Goal: Check status: Check status

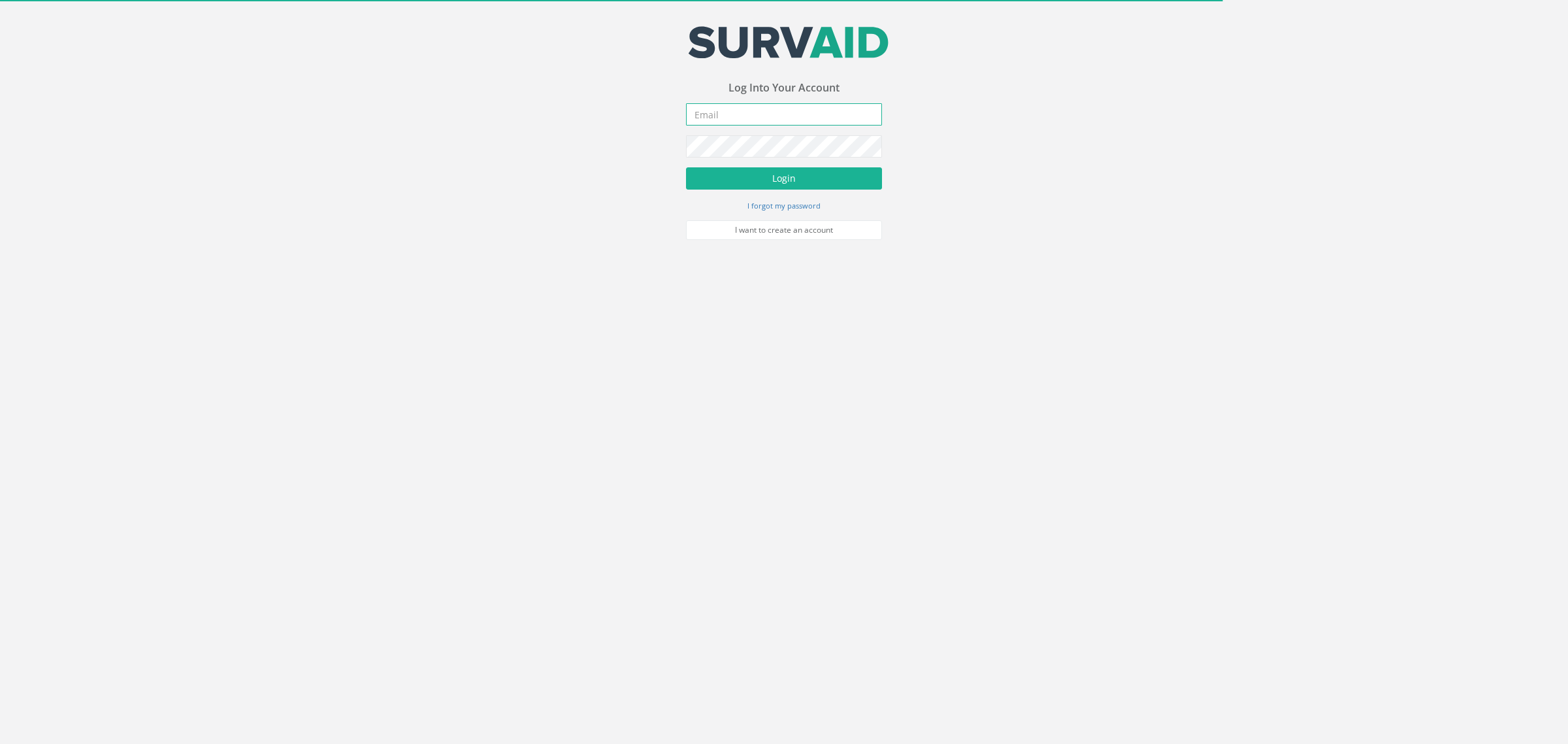
click at [766, 110] on input "email" at bounding box center [783, 114] width 196 height 22
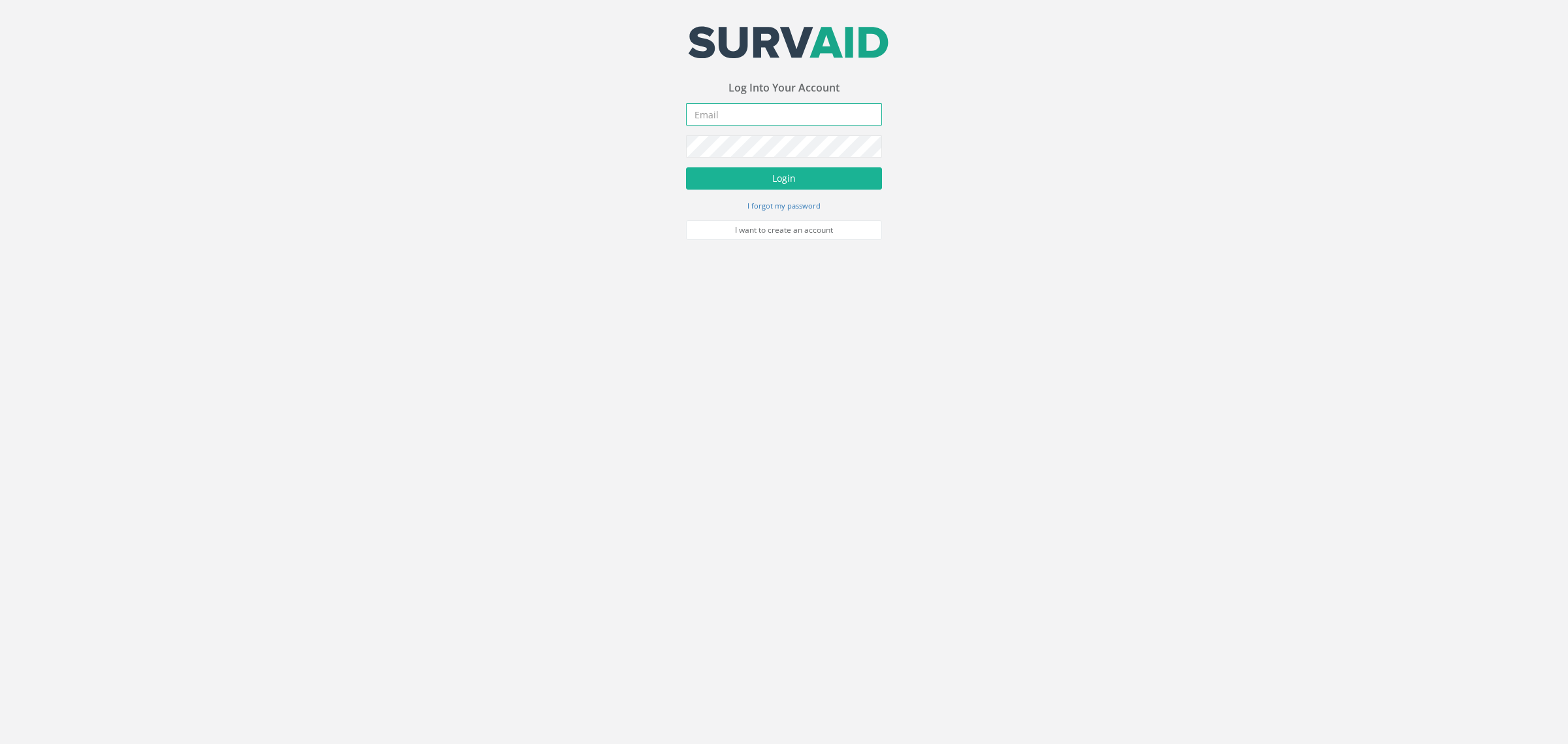
type input "[PERSON_NAME][EMAIL_ADDRESS][PERSON_NAME][DOMAIN_NAME]"
click at [789, 181] on button "Login" at bounding box center [783, 178] width 196 height 22
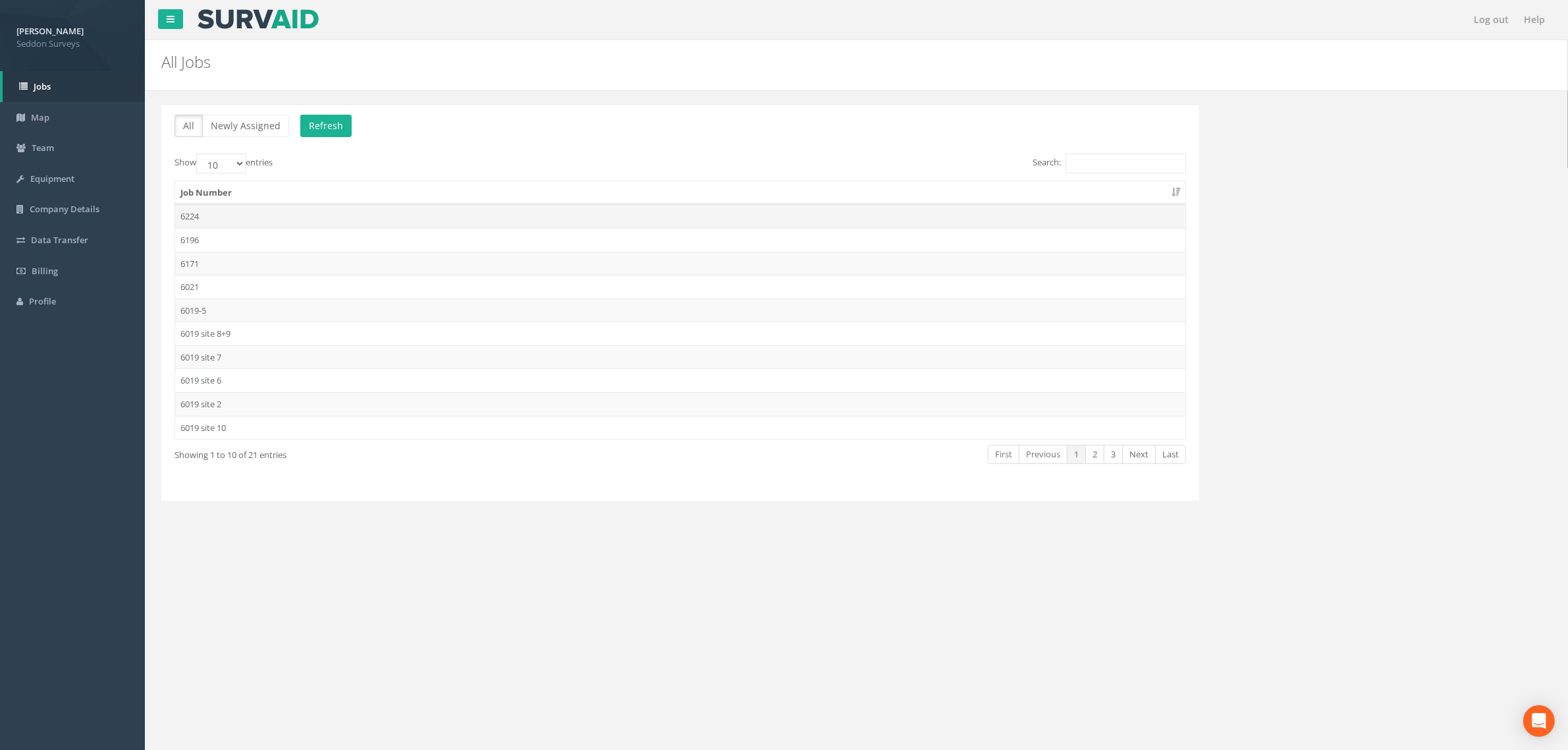
click at [192, 219] on td "6224" at bounding box center [680, 216] width 1010 height 24
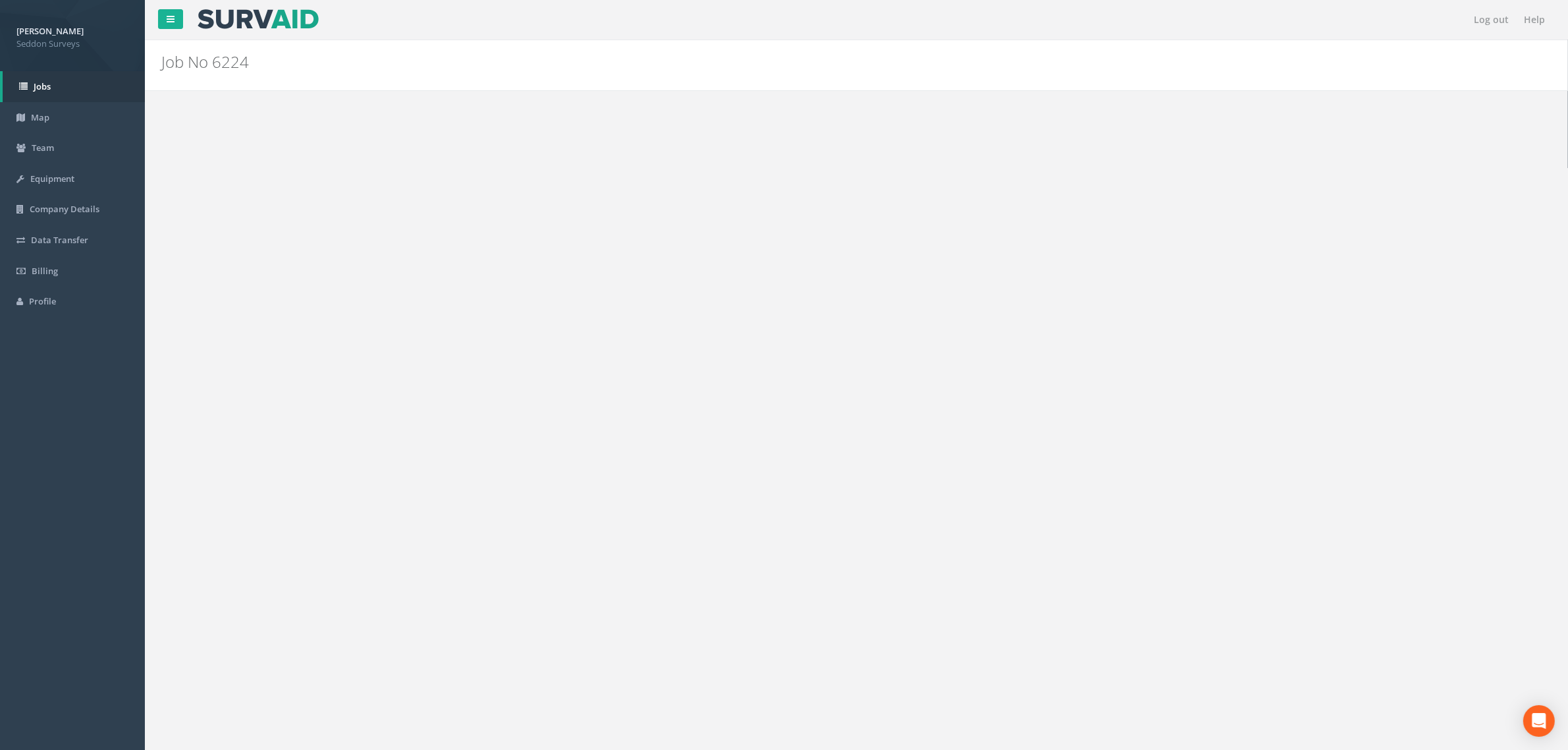
click at [214, 517] on td "[DATE]" at bounding box center [483, 515] width 617 height 24
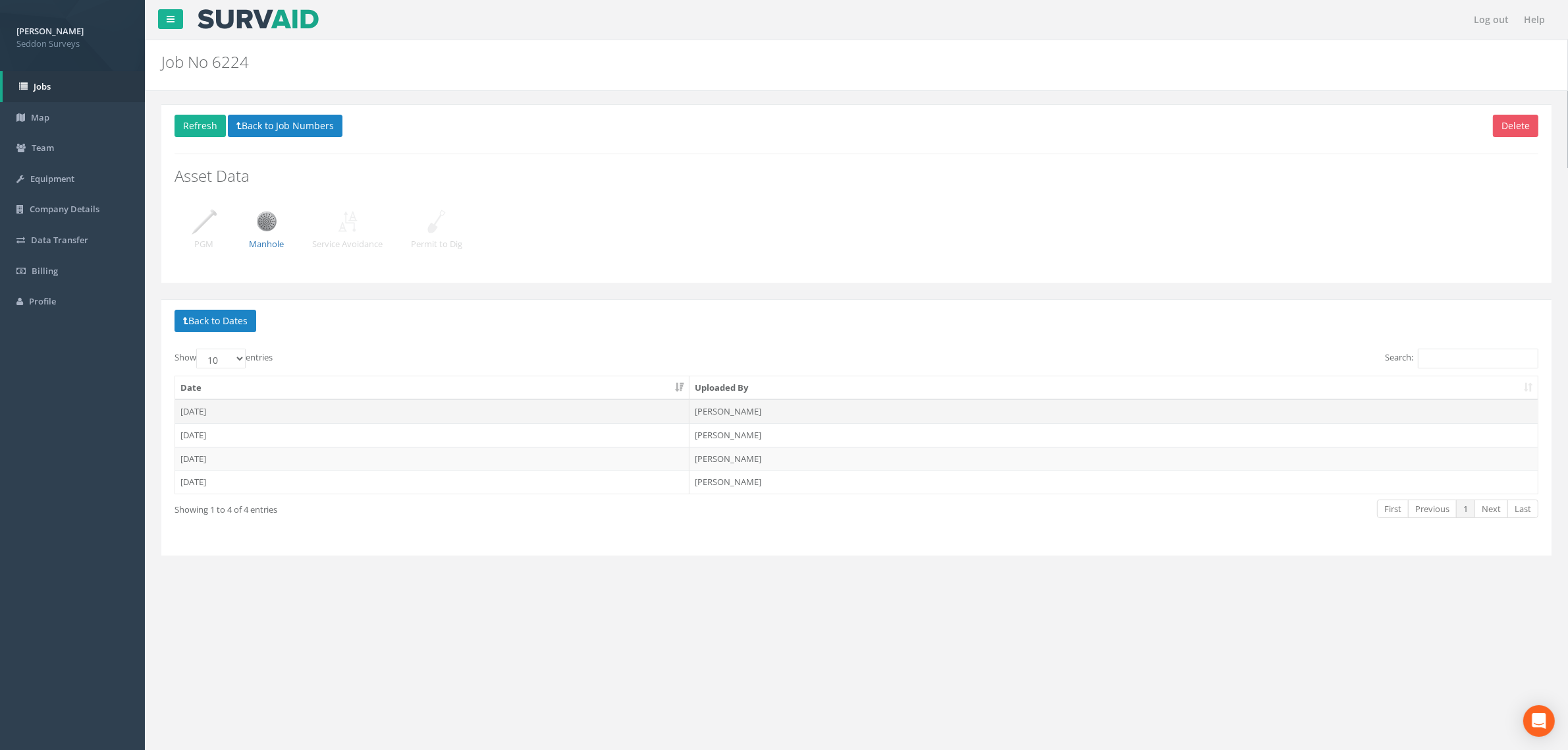
click at [201, 413] on td "[DATE]" at bounding box center [432, 411] width 514 height 24
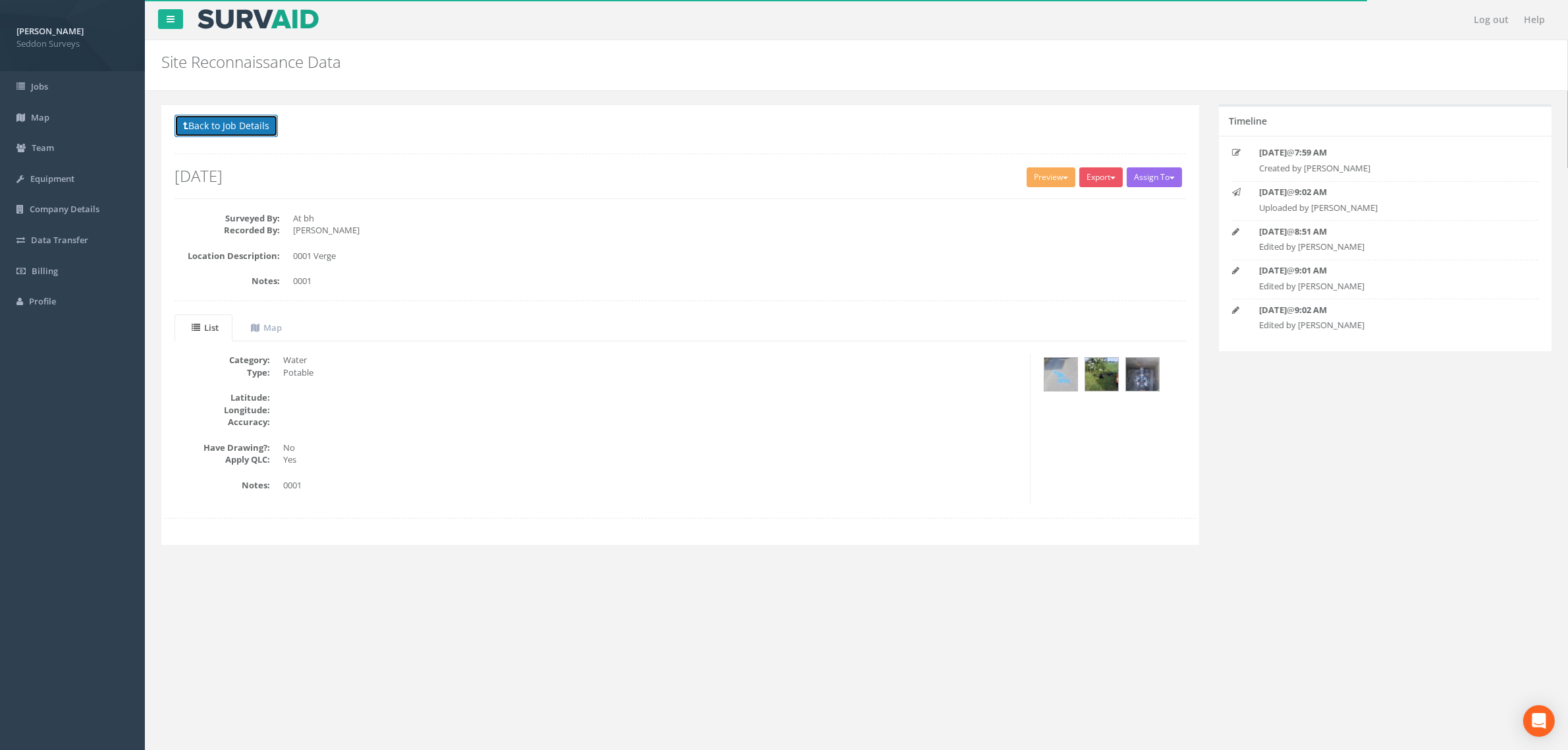
click at [235, 132] on button "Back to Job Details" at bounding box center [226, 125] width 103 height 22
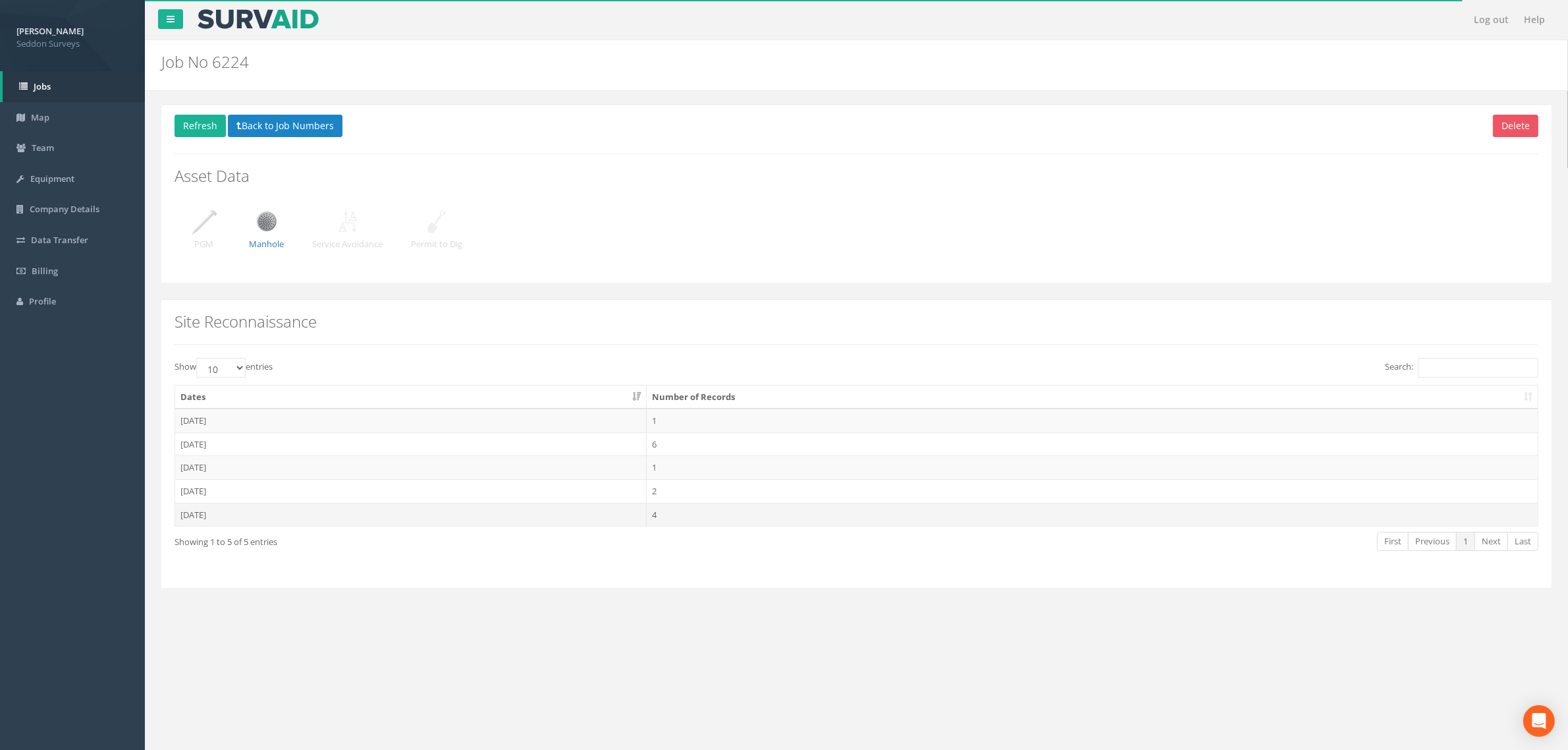
click at [202, 518] on td "[DATE]" at bounding box center [410, 515] width 471 height 24
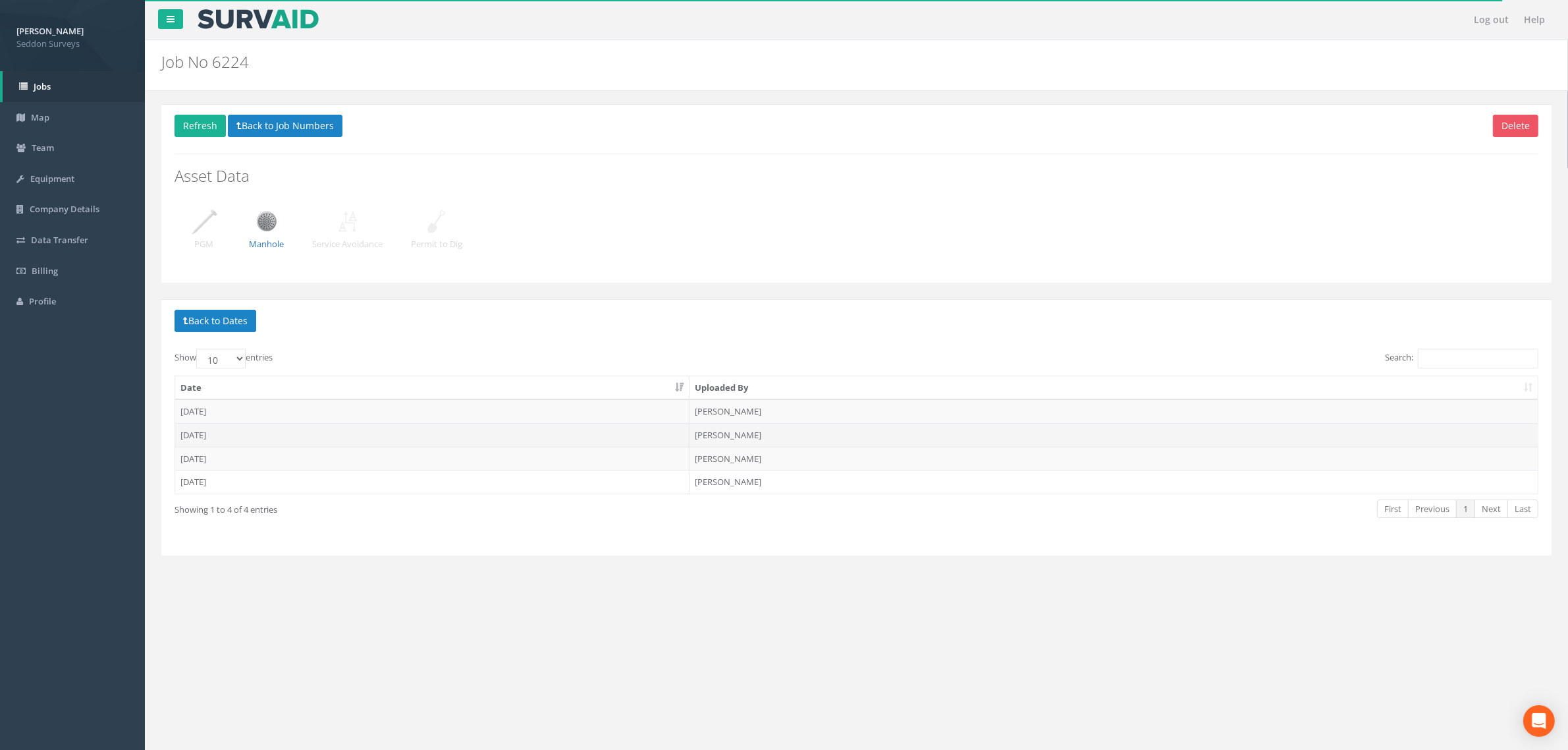
click at [196, 433] on td "[DATE]" at bounding box center [432, 435] width 514 height 24
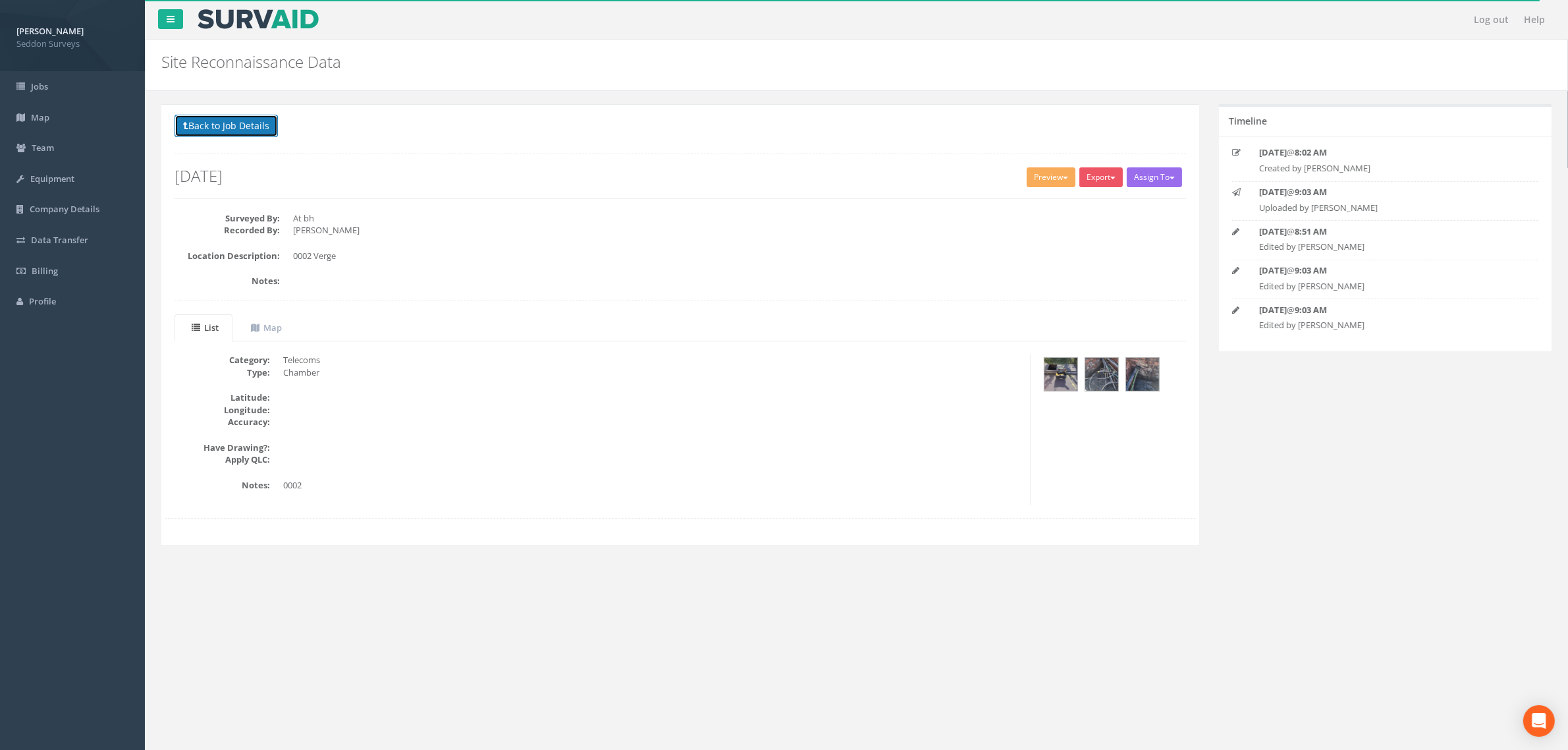
click at [191, 134] on button "Back to Job Details" at bounding box center [226, 125] width 103 height 22
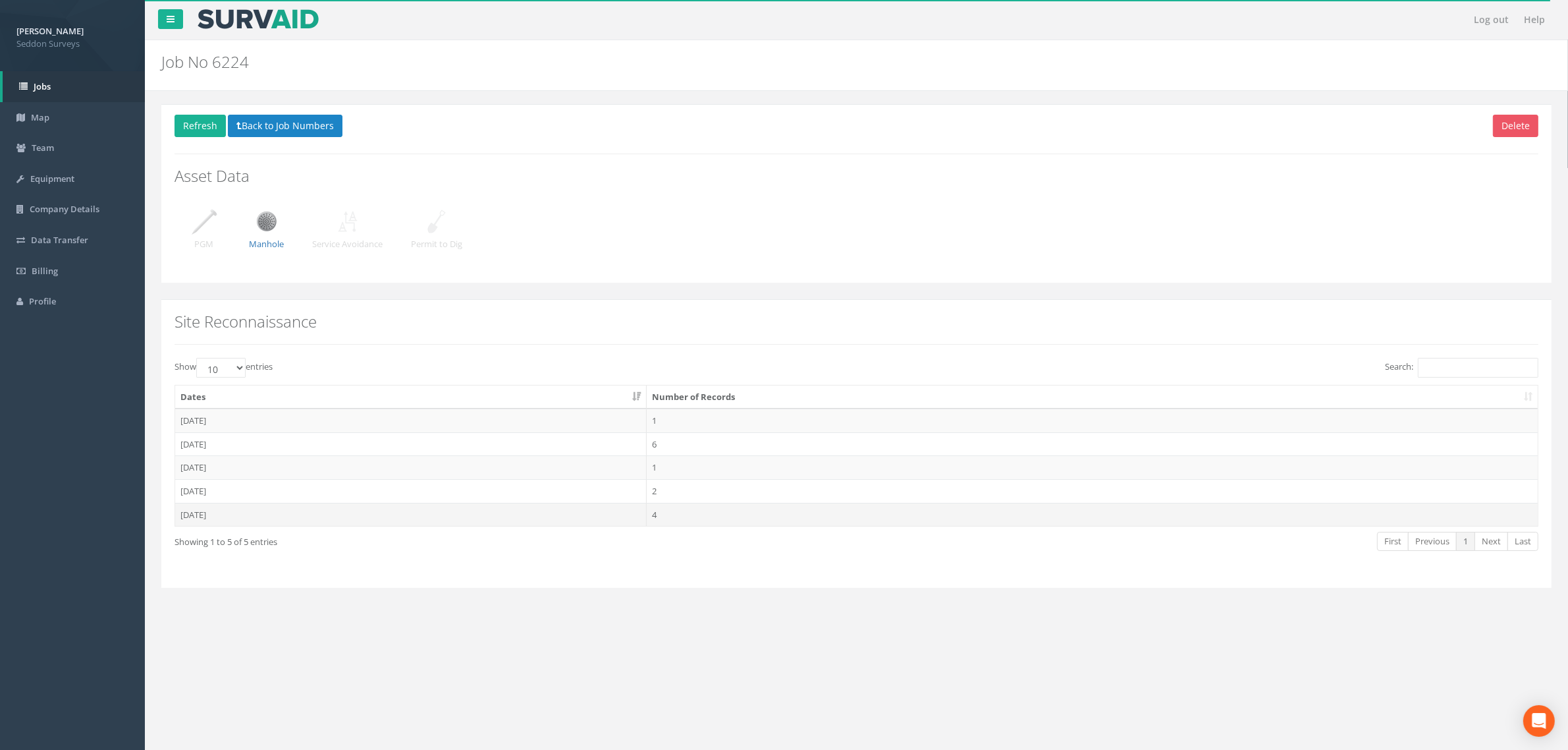
click at [197, 515] on td "[DATE]" at bounding box center [410, 515] width 471 height 24
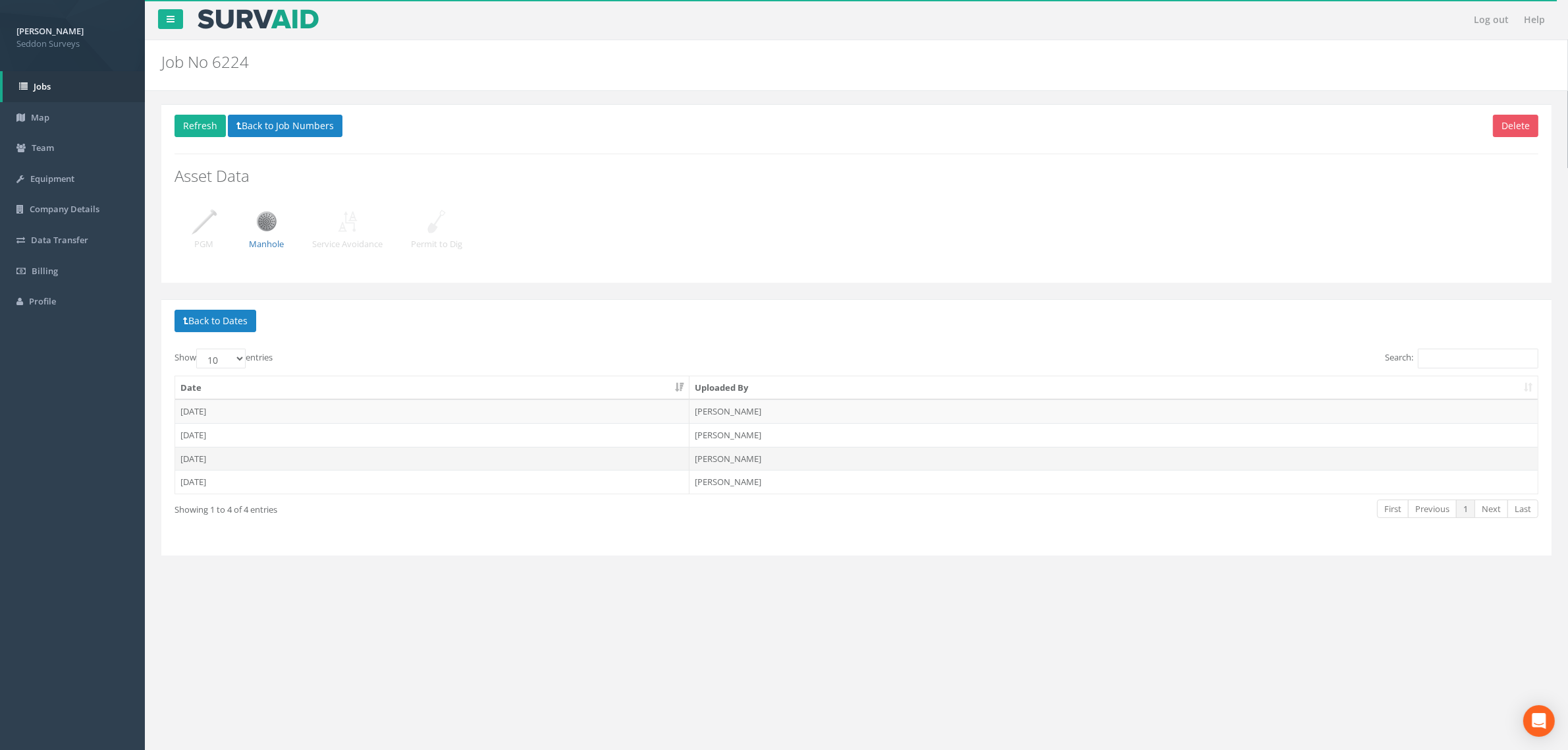
click at [198, 463] on td "[DATE]" at bounding box center [432, 459] width 514 height 24
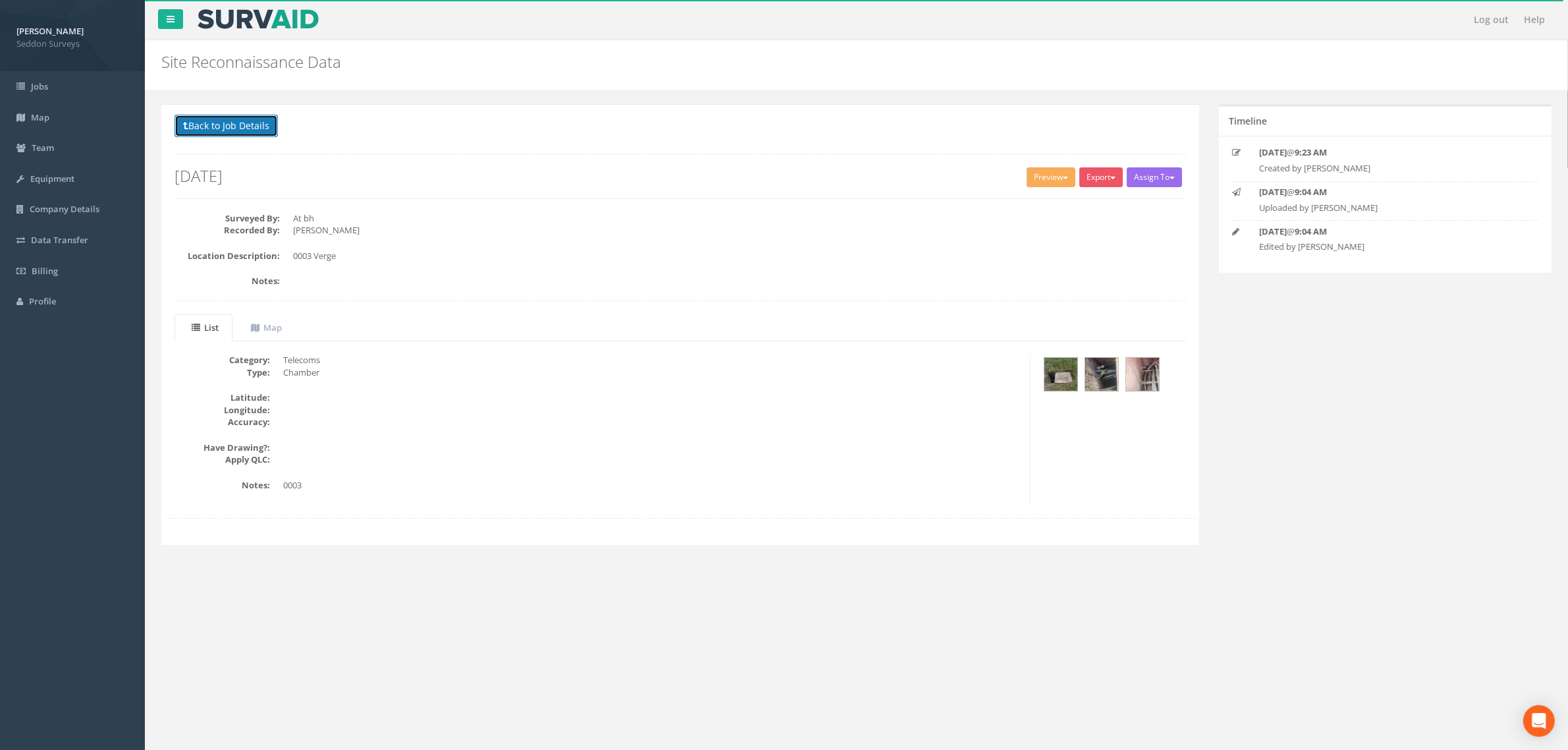
click at [201, 130] on button "Back to Job Details" at bounding box center [226, 125] width 103 height 22
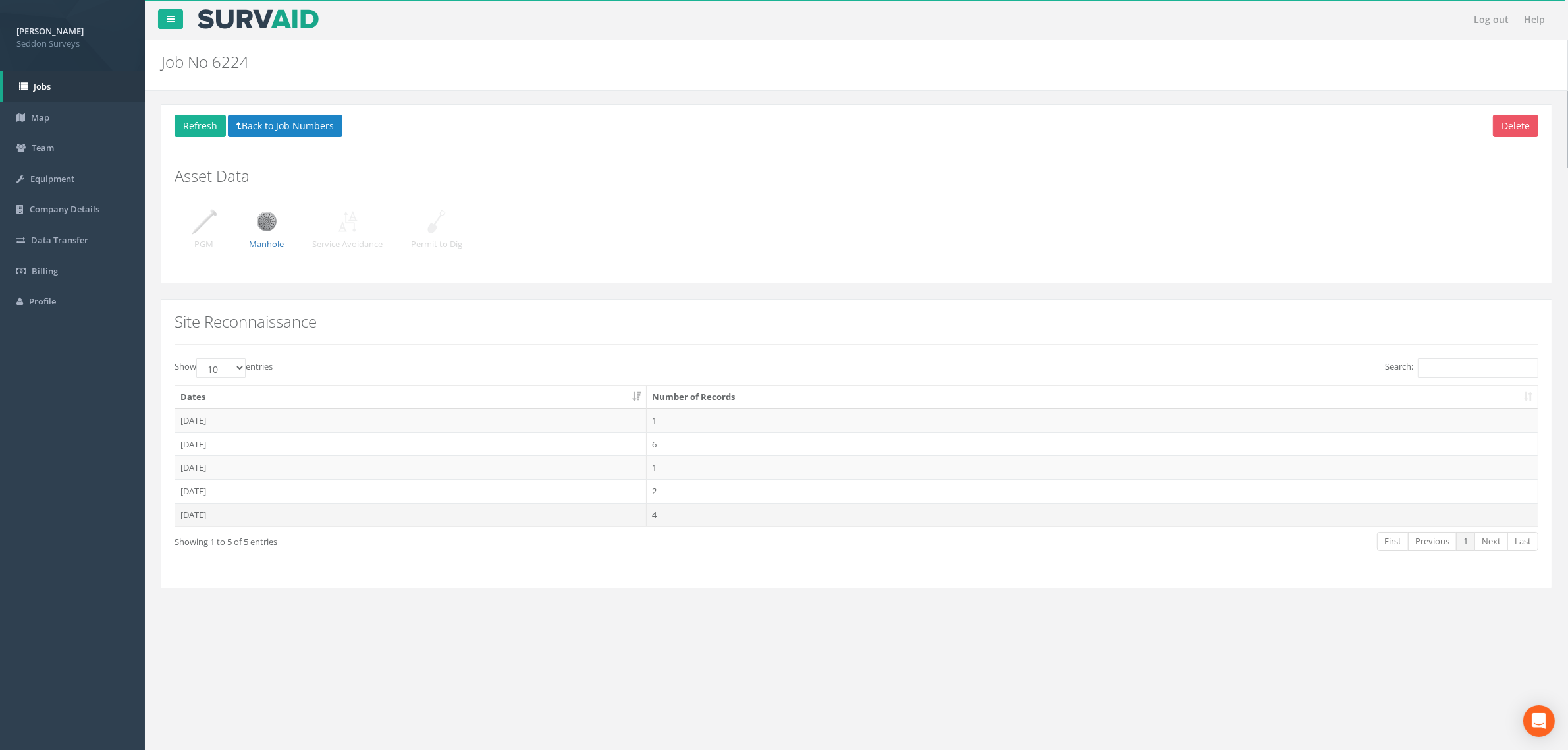
click at [201, 521] on td "[DATE]" at bounding box center [410, 515] width 471 height 24
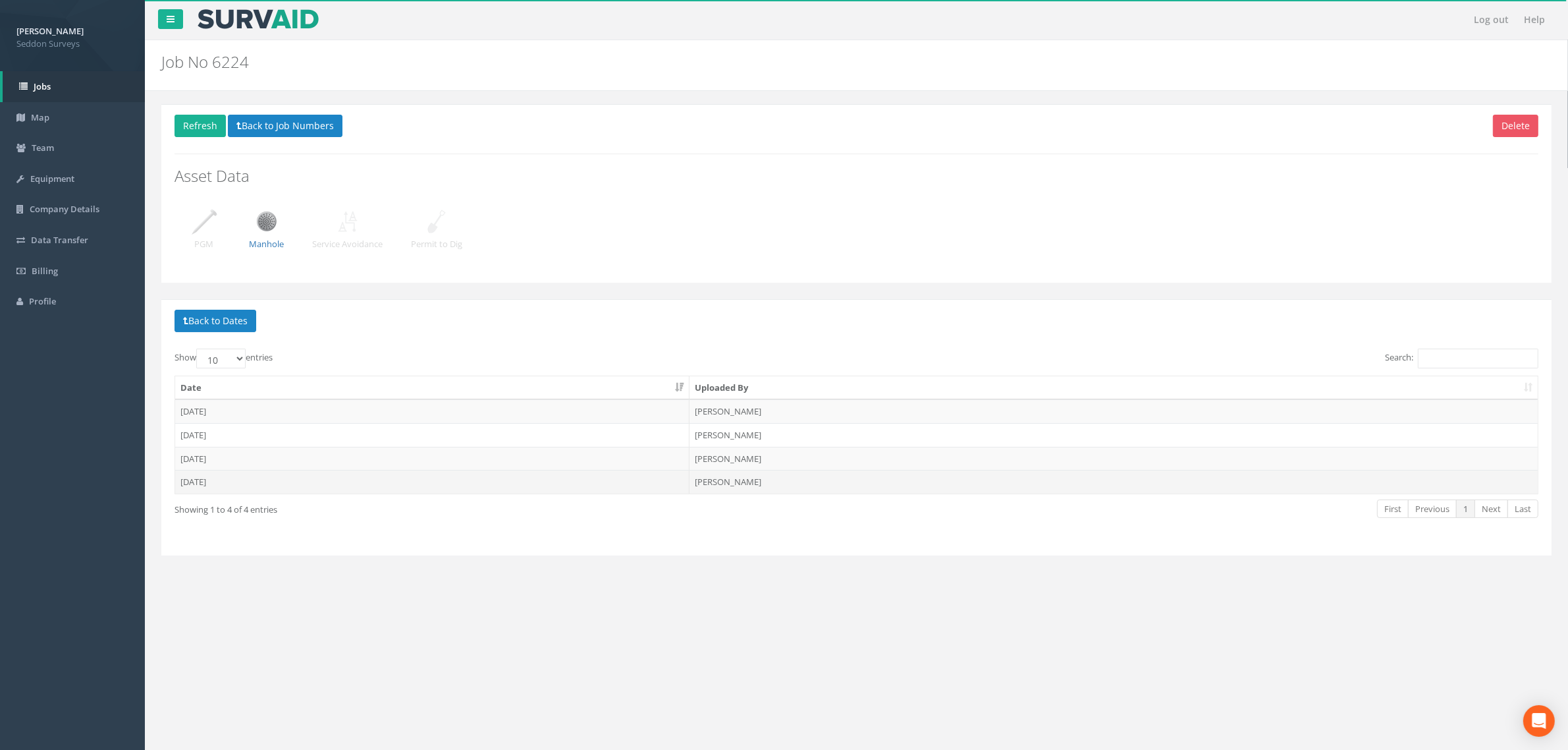
click at [199, 485] on td "[DATE]" at bounding box center [432, 482] width 514 height 24
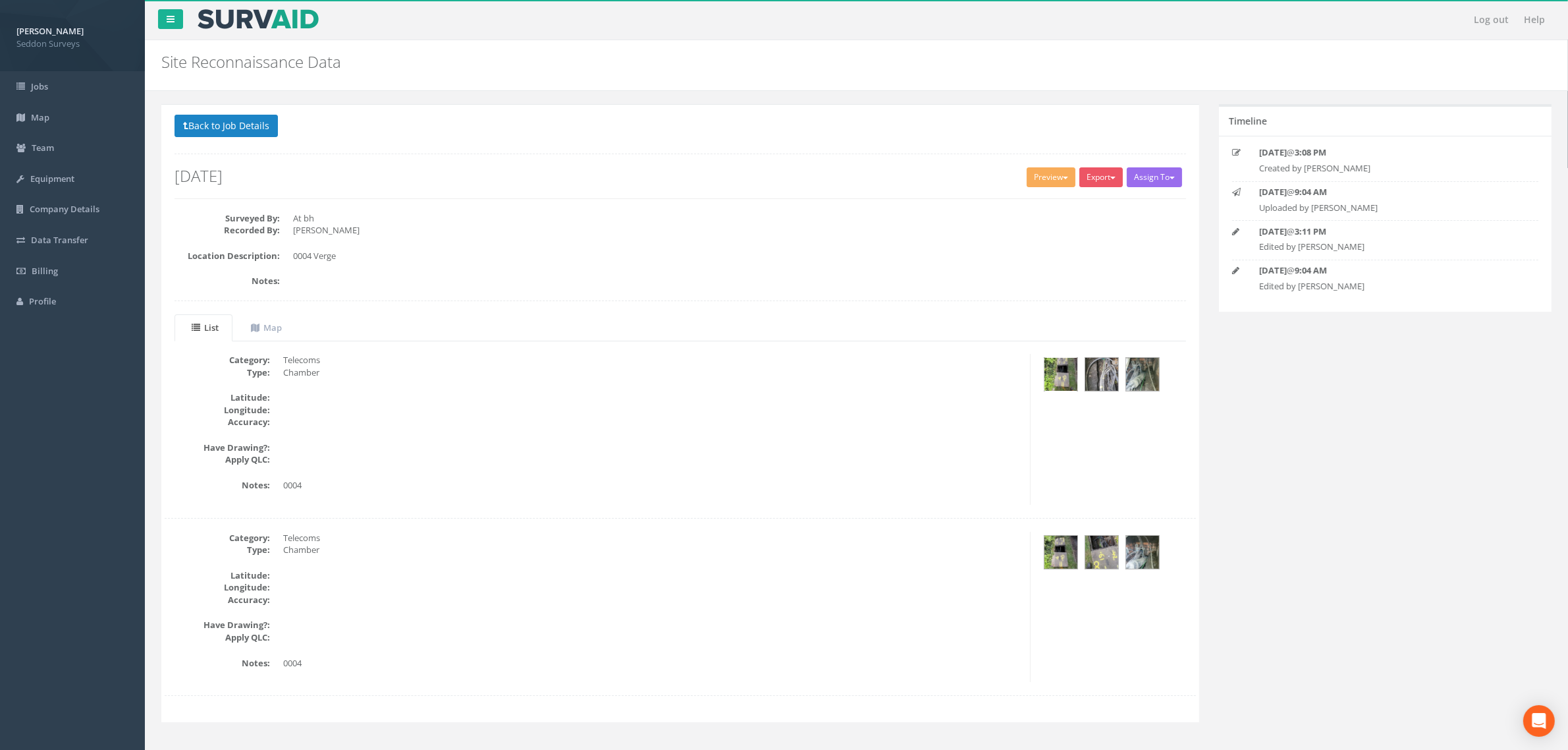
click at [1068, 381] on img at bounding box center [1060, 374] width 33 height 33
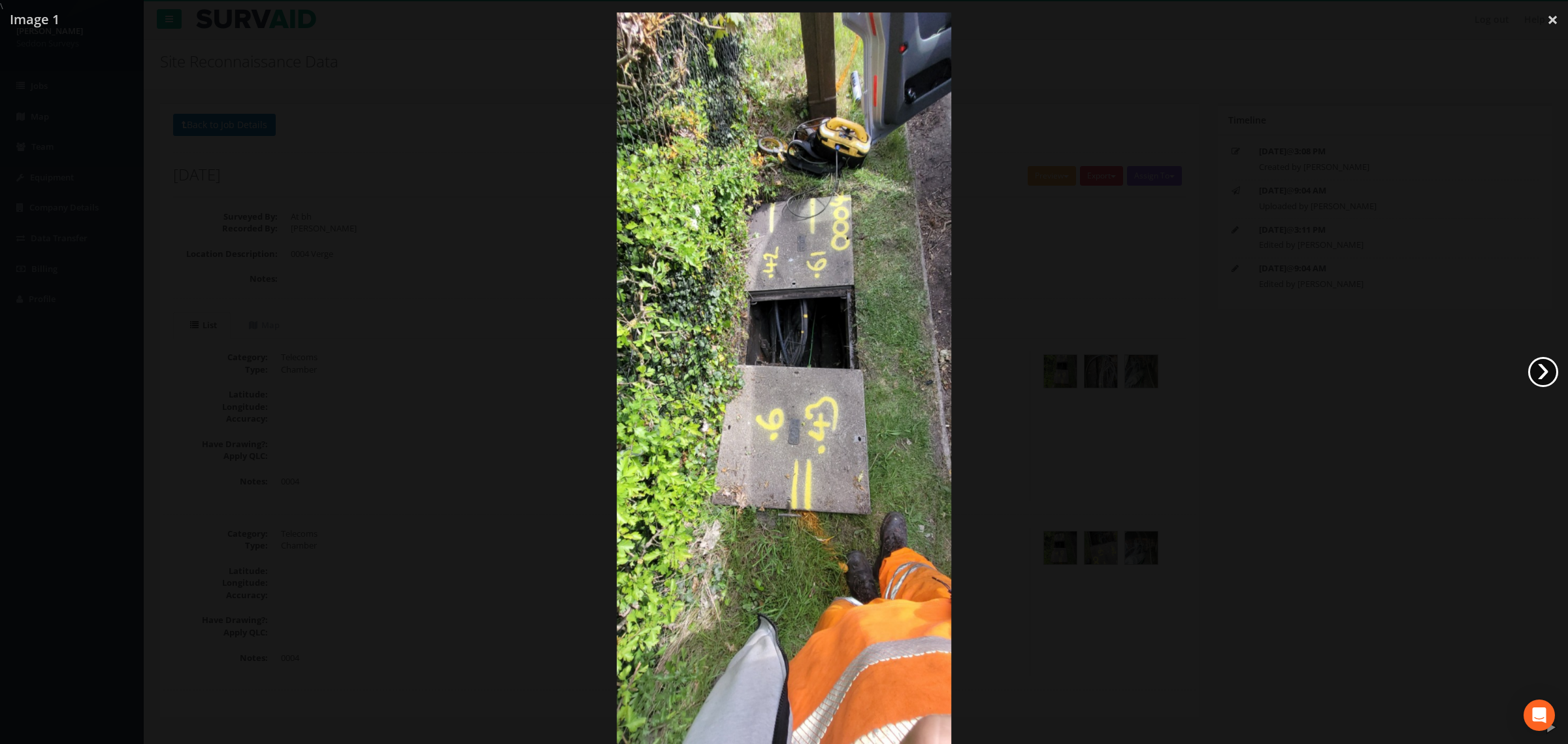
click at [1549, 377] on link "›" at bounding box center [1543, 372] width 30 height 30
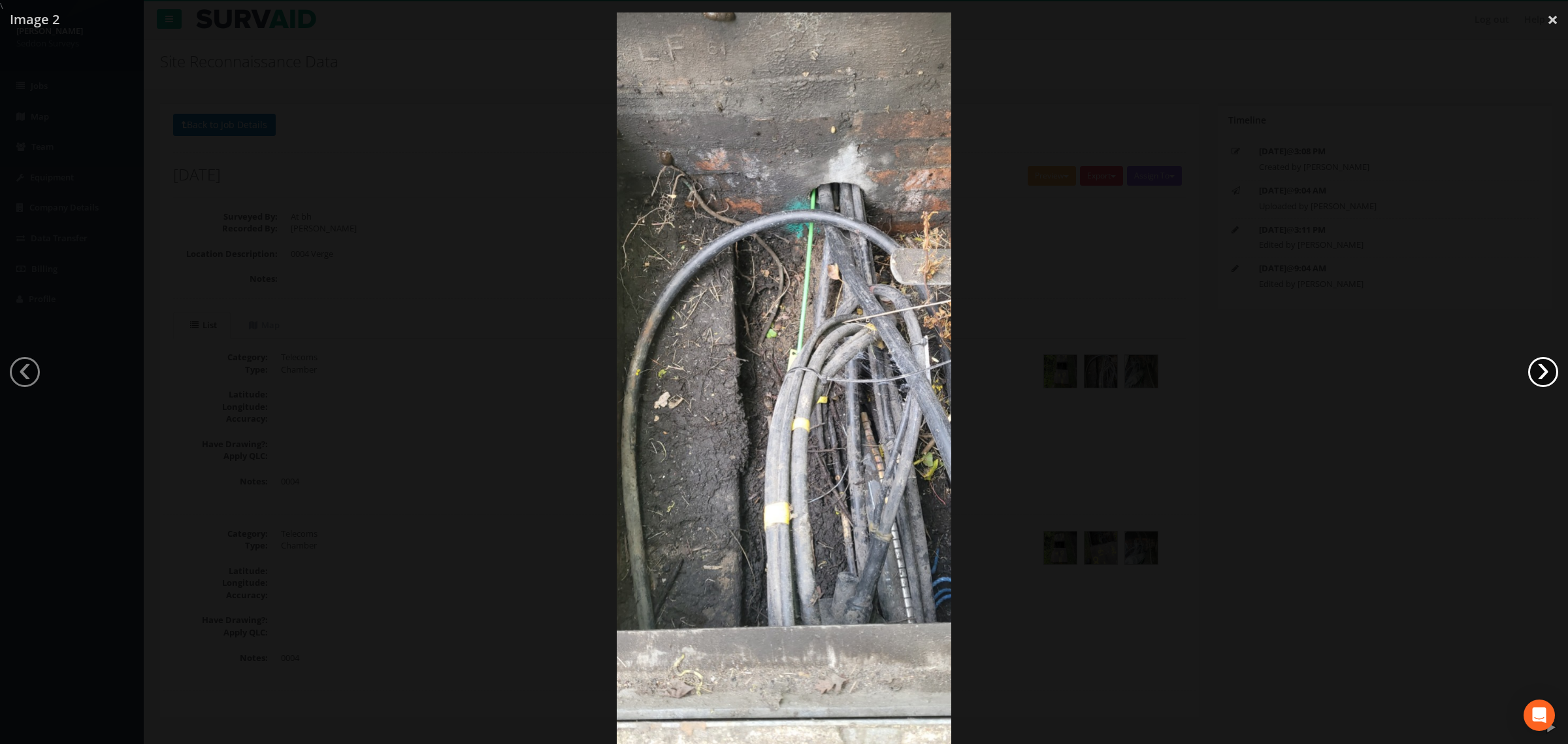
click at [1549, 377] on link "›" at bounding box center [1543, 372] width 30 height 30
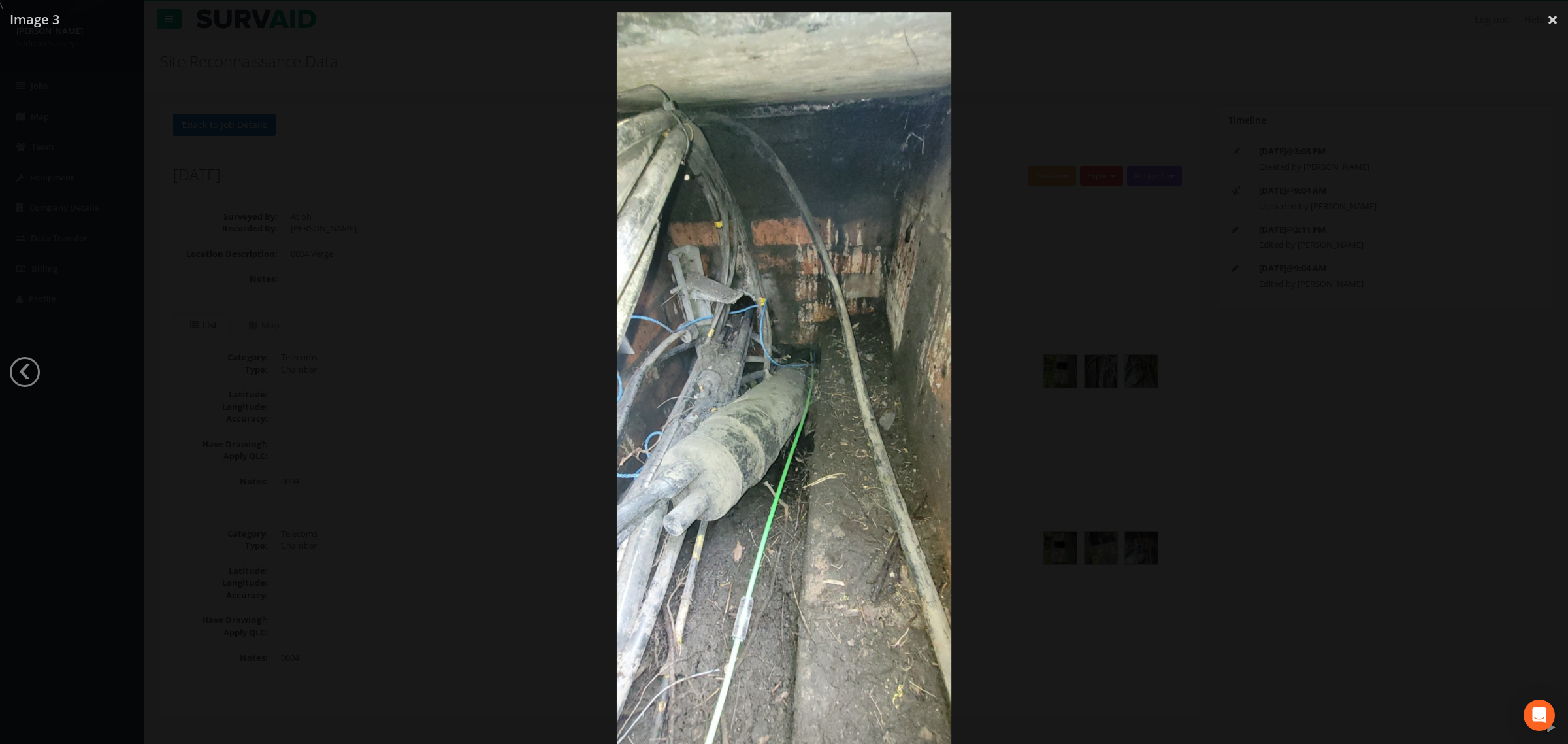
click at [1549, 377] on div at bounding box center [784, 385] width 1568 height 744
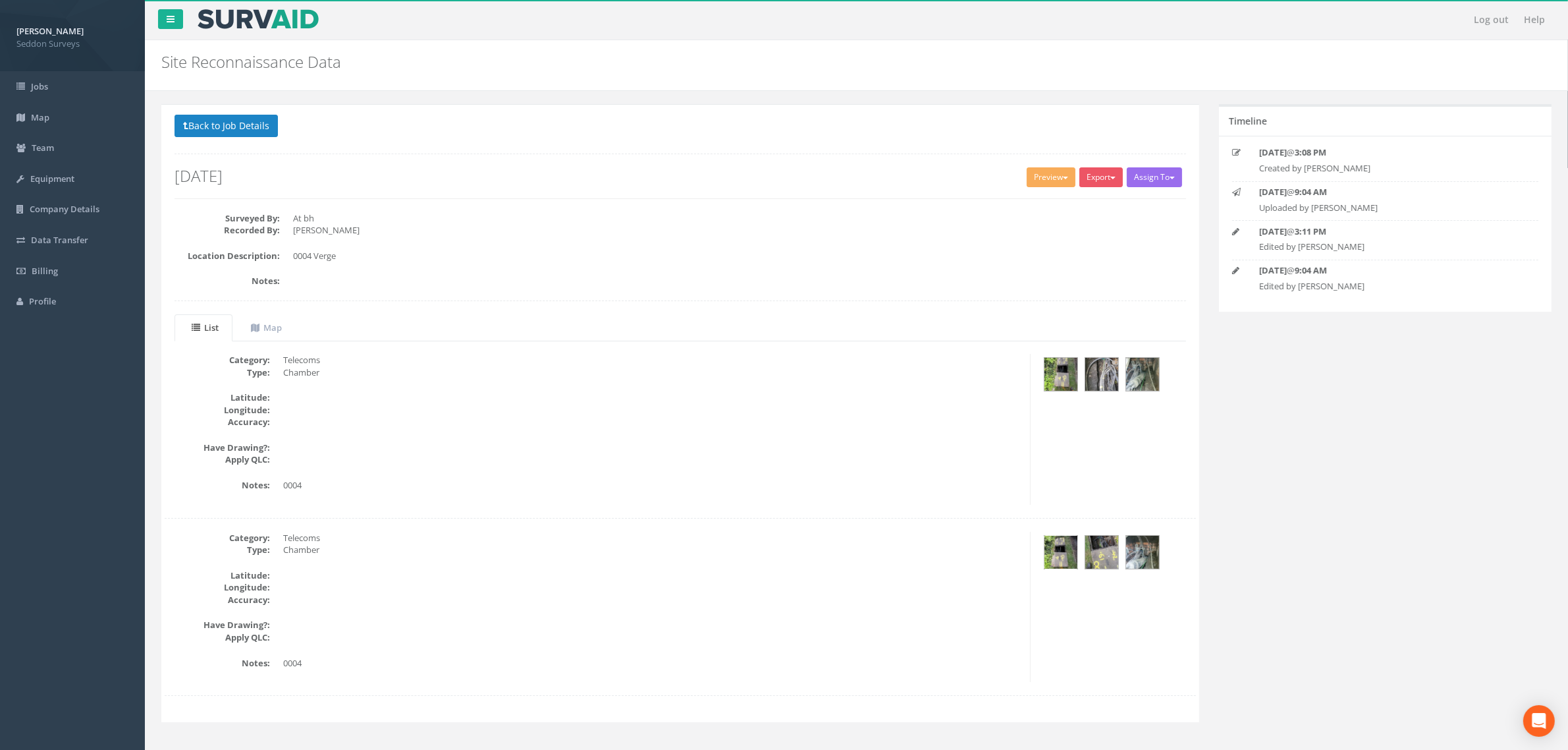
click at [1062, 563] on img at bounding box center [1060, 552] width 33 height 33
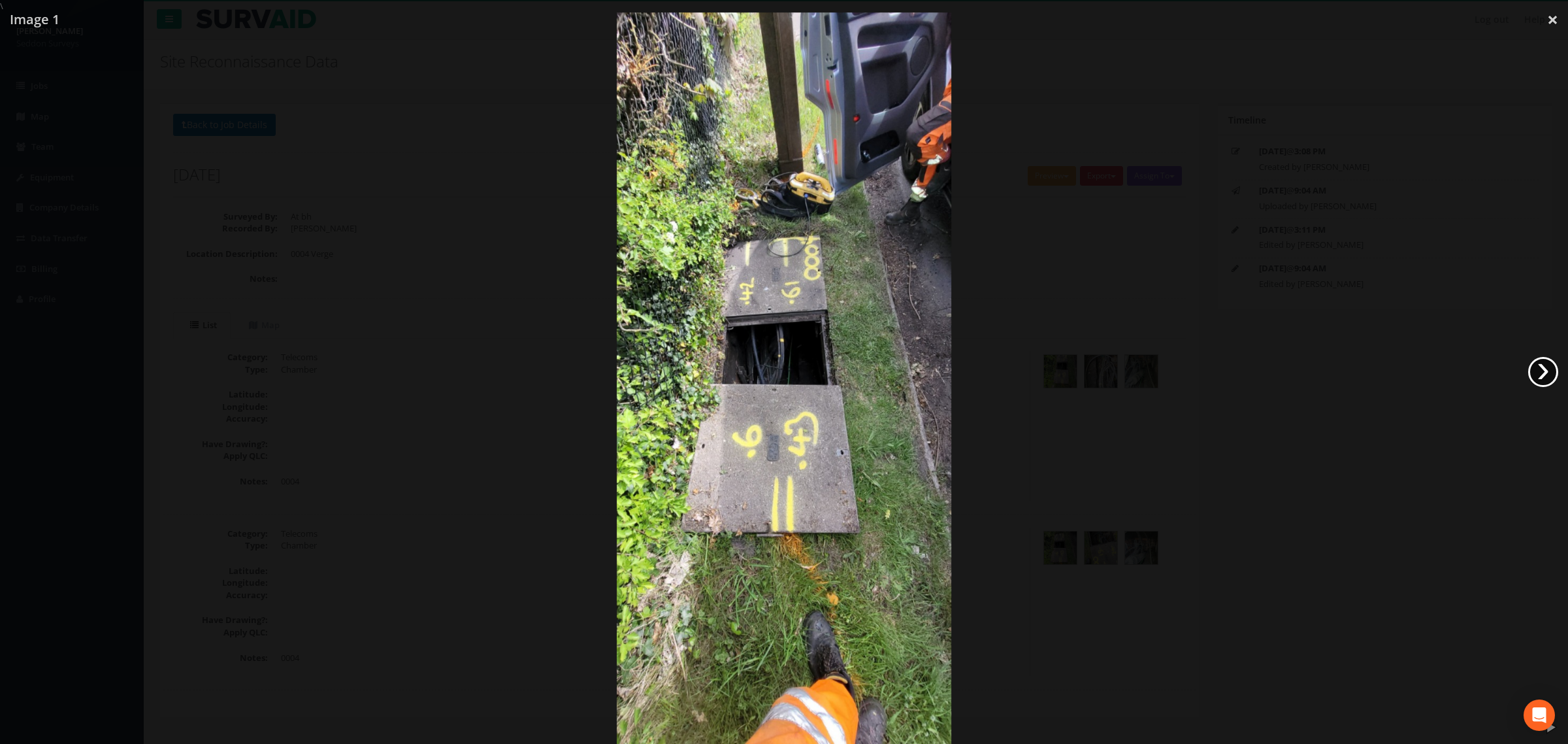
click at [1532, 367] on link "›" at bounding box center [1543, 372] width 30 height 30
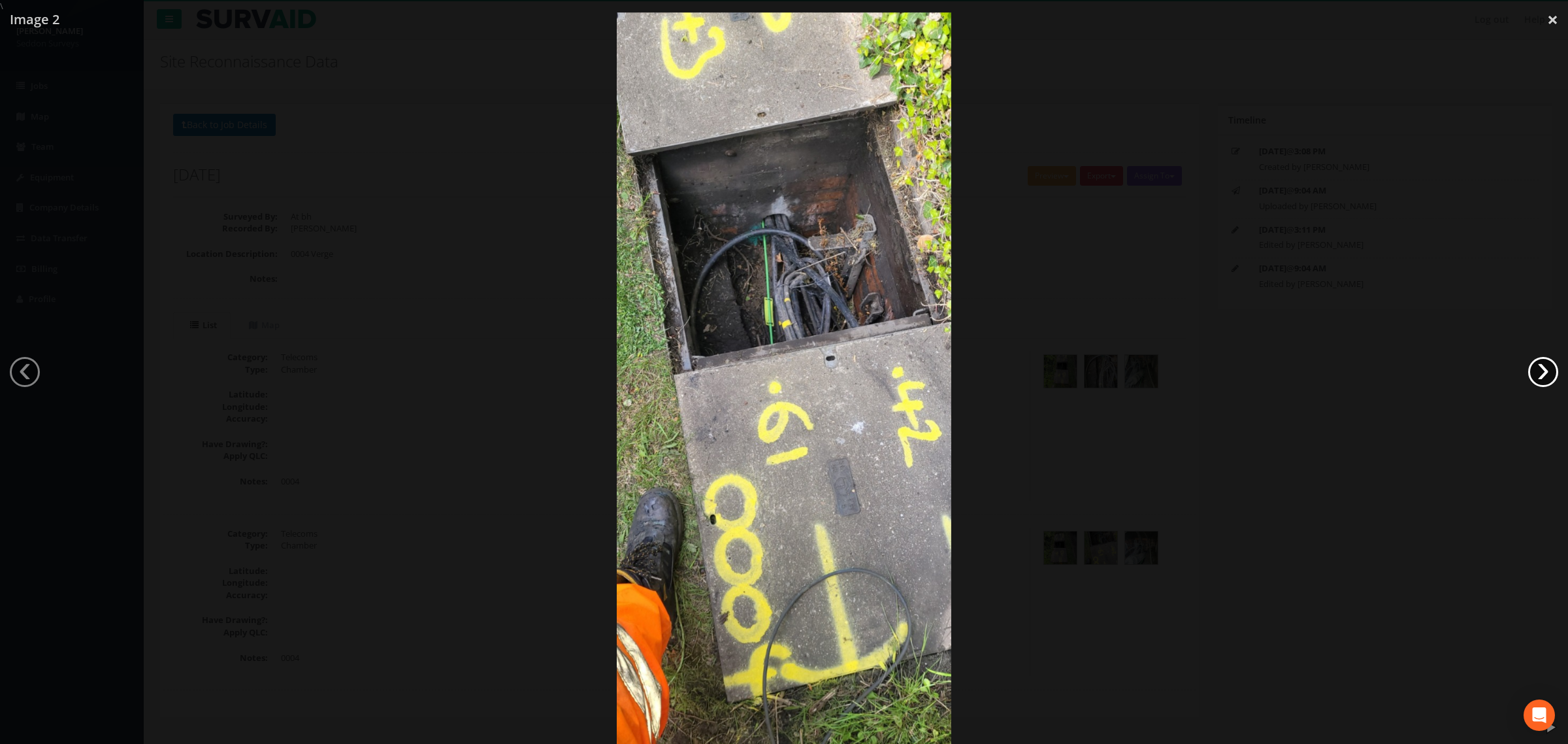
click at [1532, 367] on link "›" at bounding box center [1543, 372] width 30 height 30
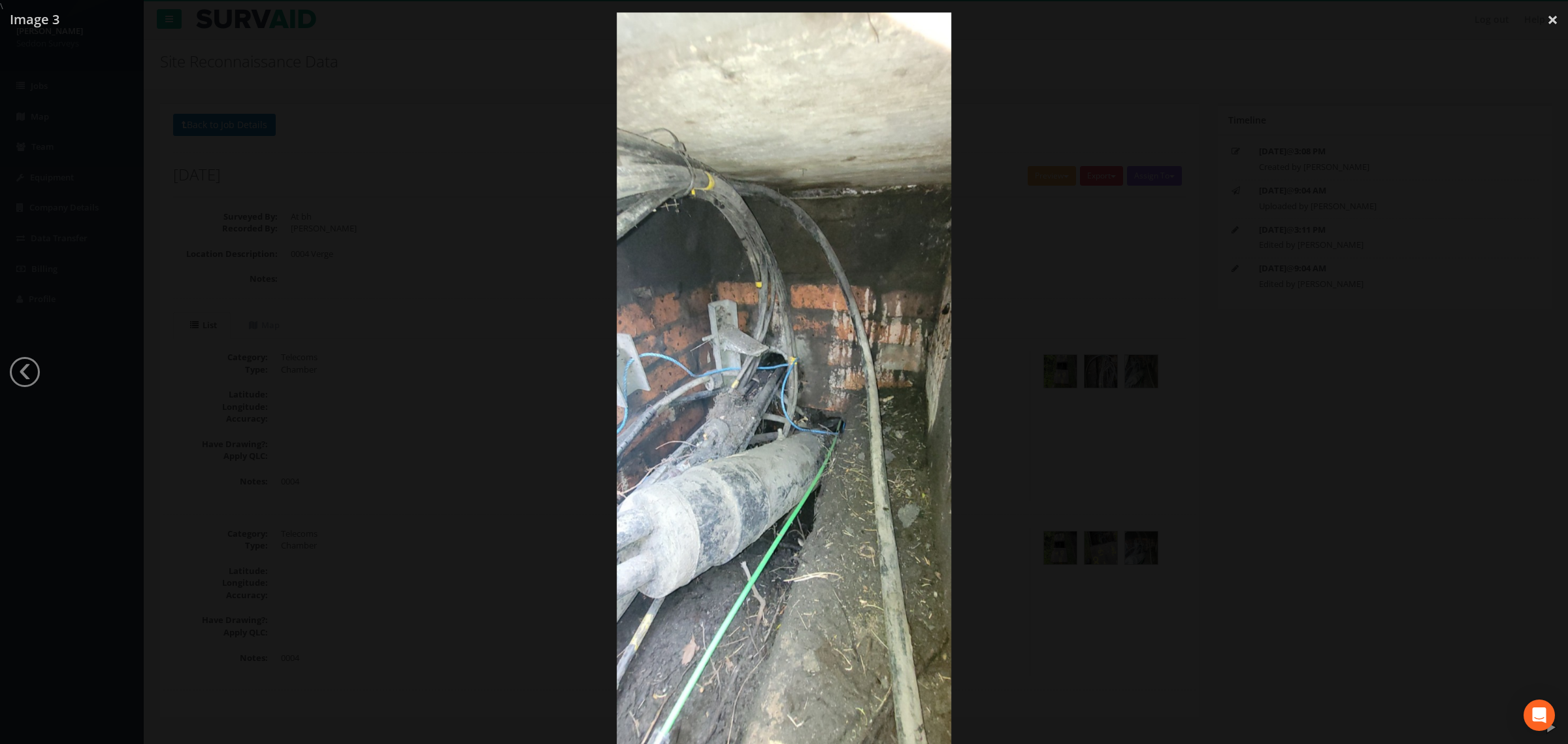
click at [1532, 367] on div at bounding box center [784, 385] width 1568 height 744
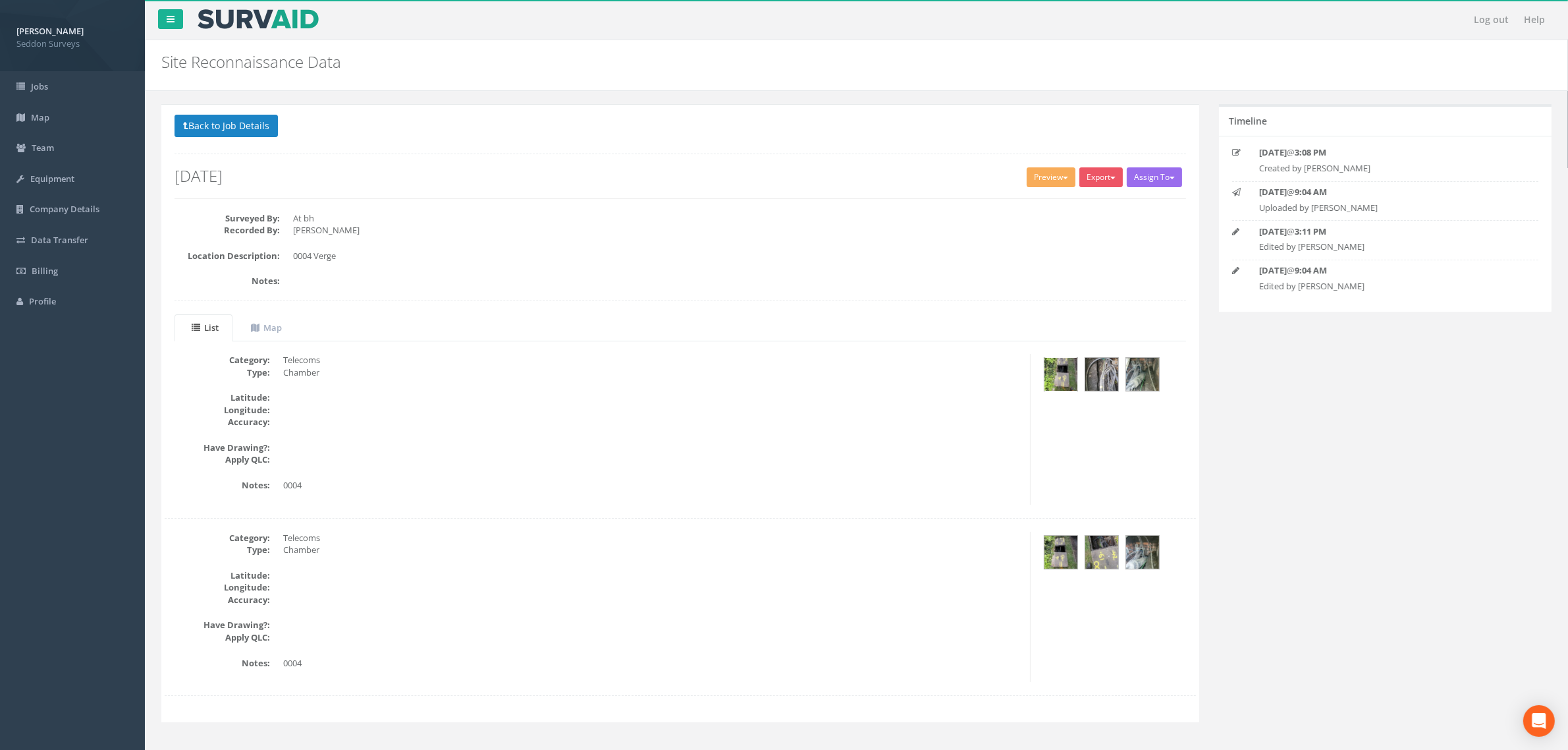
click at [1076, 378] on img at bounding box center [1060, 374] width 33 height 33
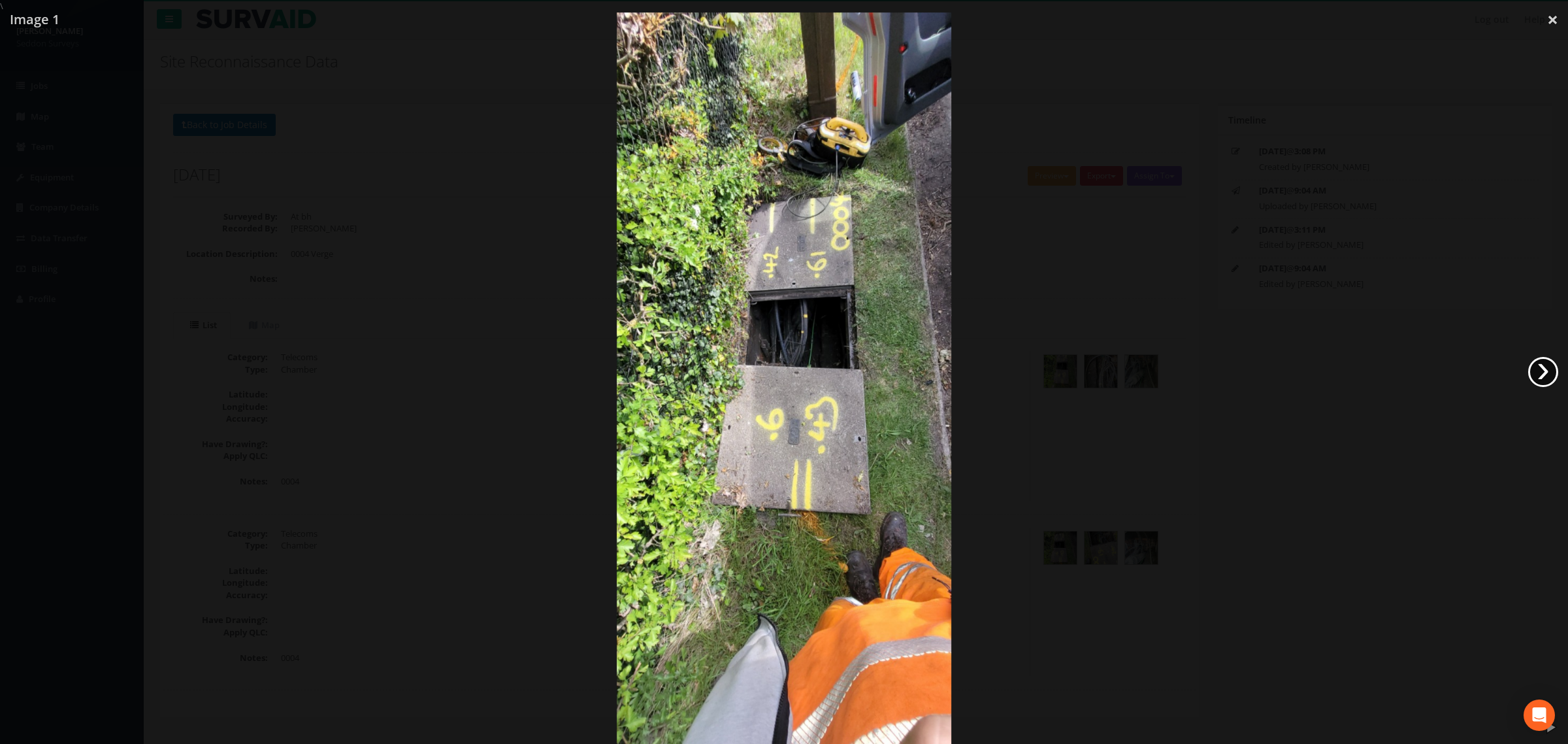
click at [1540, 364] on link "›" at bounding box center [1543, 372] width 30 height 30
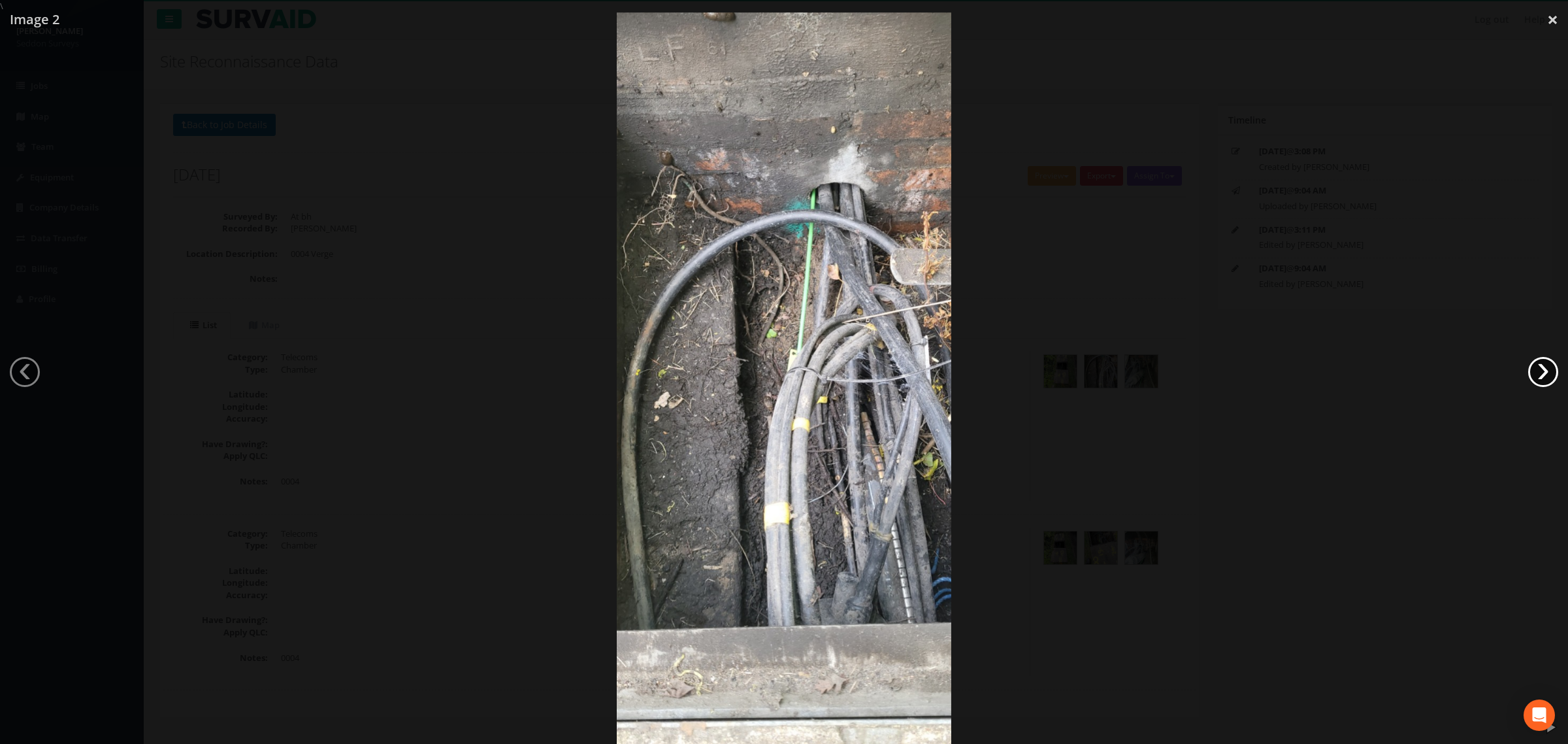
click at [1540, 364] on link "›" at bounding box center [1543, 372] width 30 height 30
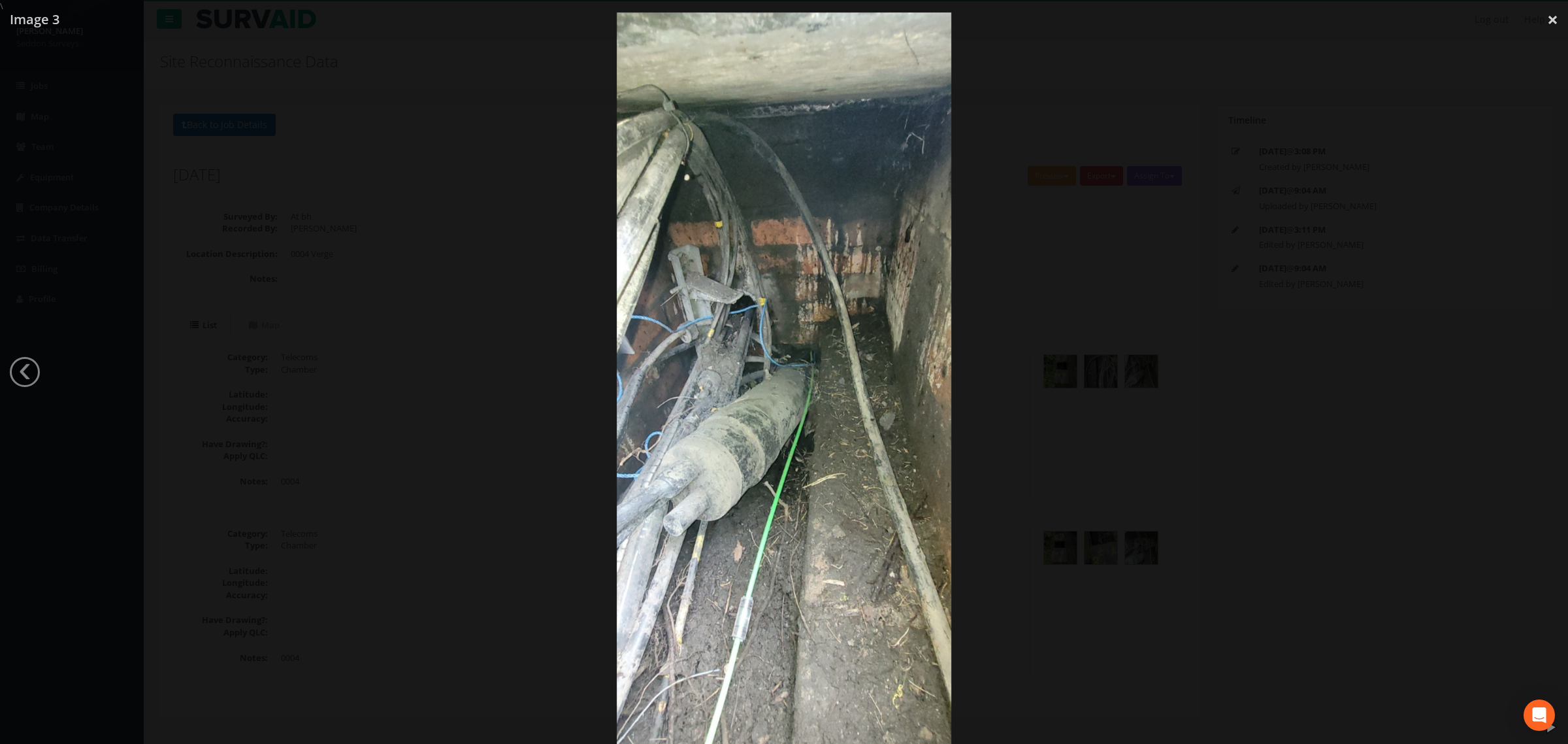
click at [1540, 364] on div at bounding box center [784, 385] width 1568 height 744
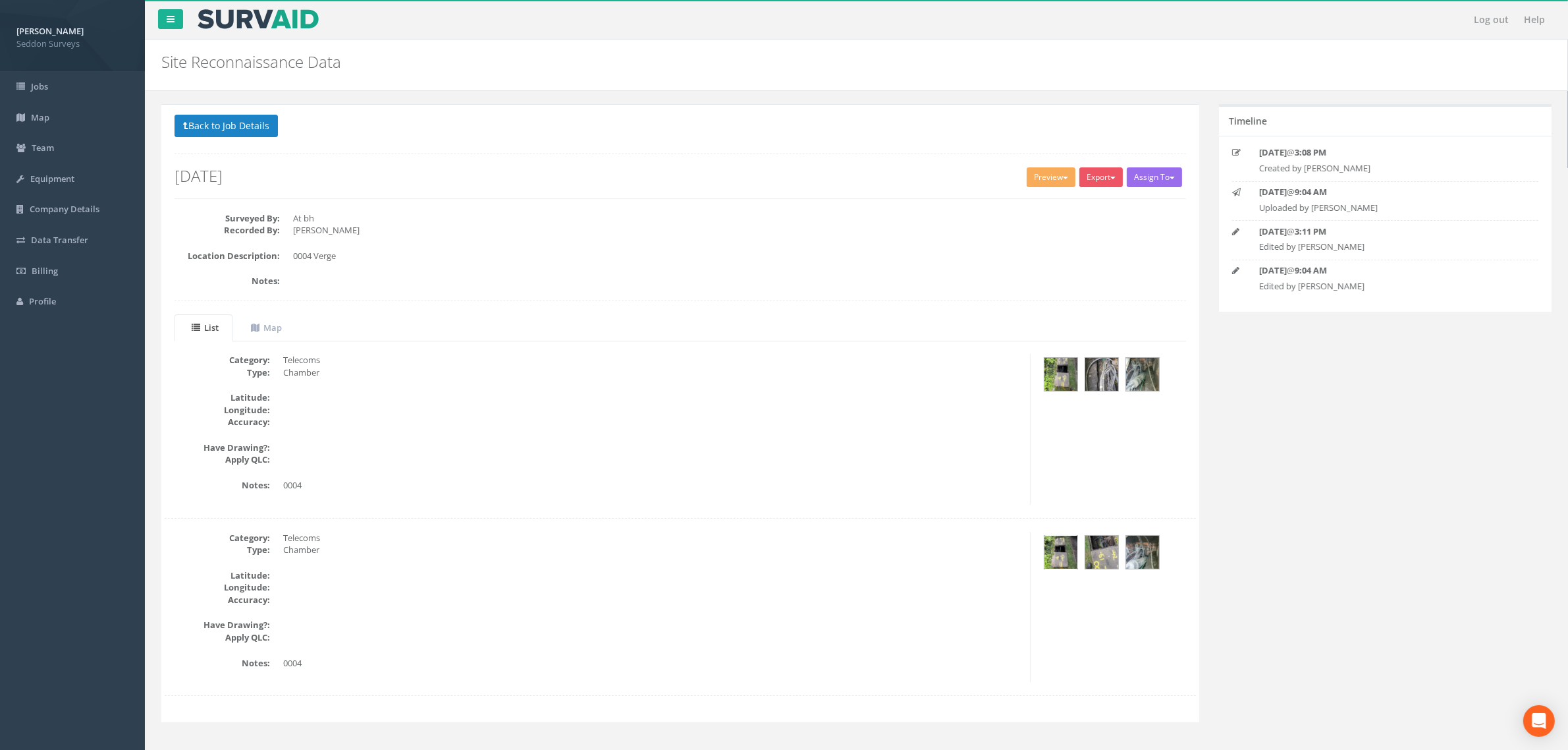
click at [1064, 557] on img at bounding box center [1060, 552] width 33 height 33
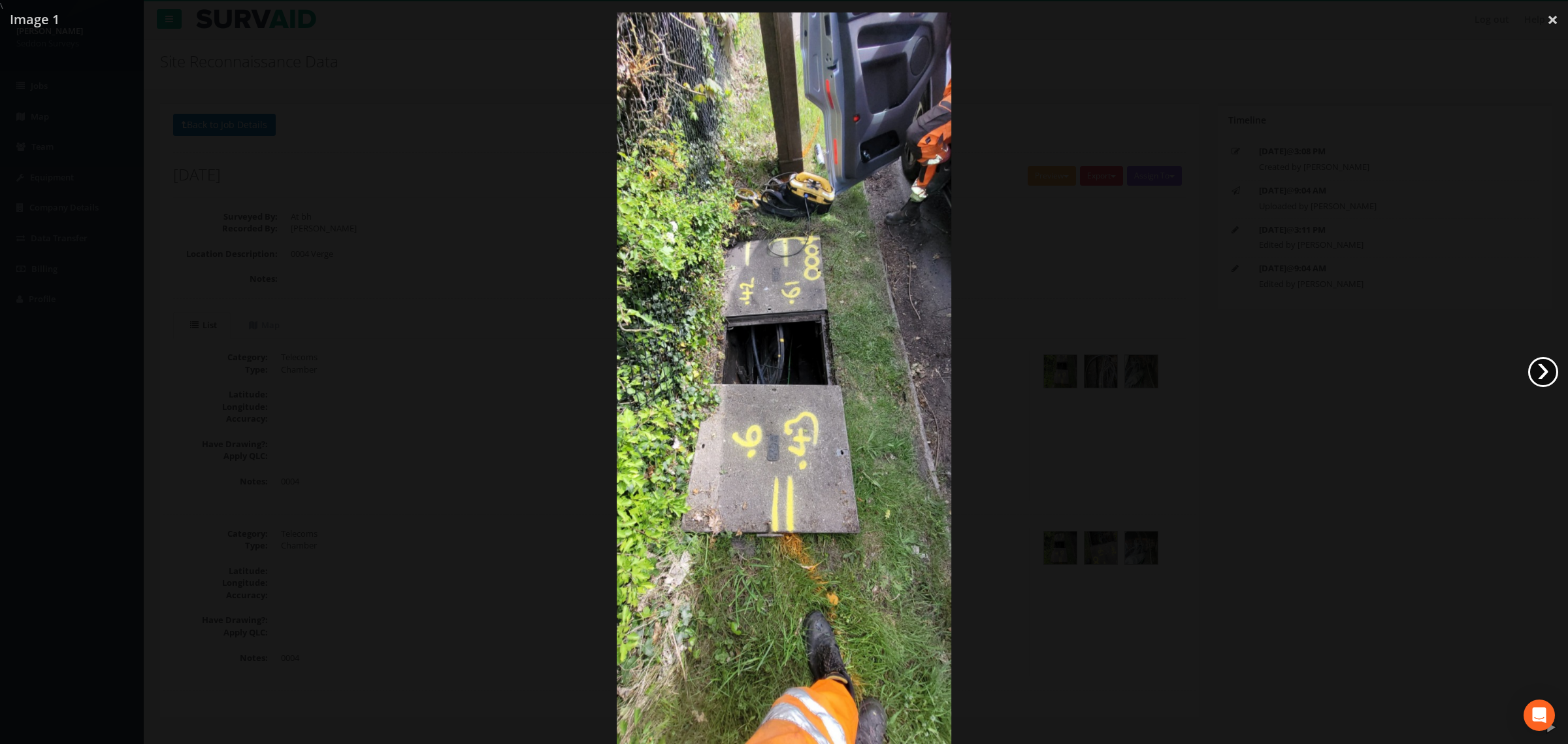
click at [1535, 369] on link "›" at bounding box center [1543, 372] width 30 height 30
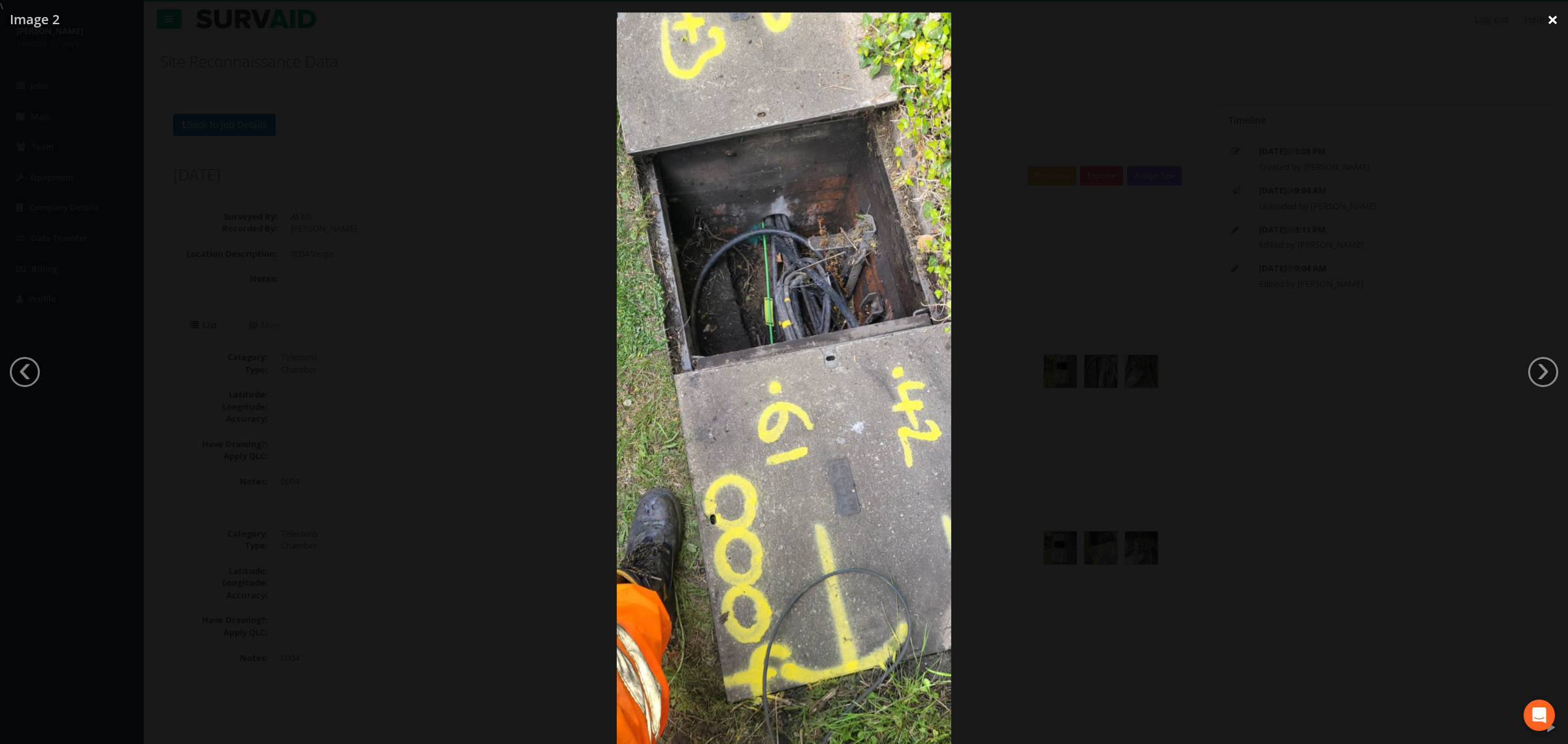
click at [1550, 24] on link "×" at bounding box center [1552, 19] width 31 height 39
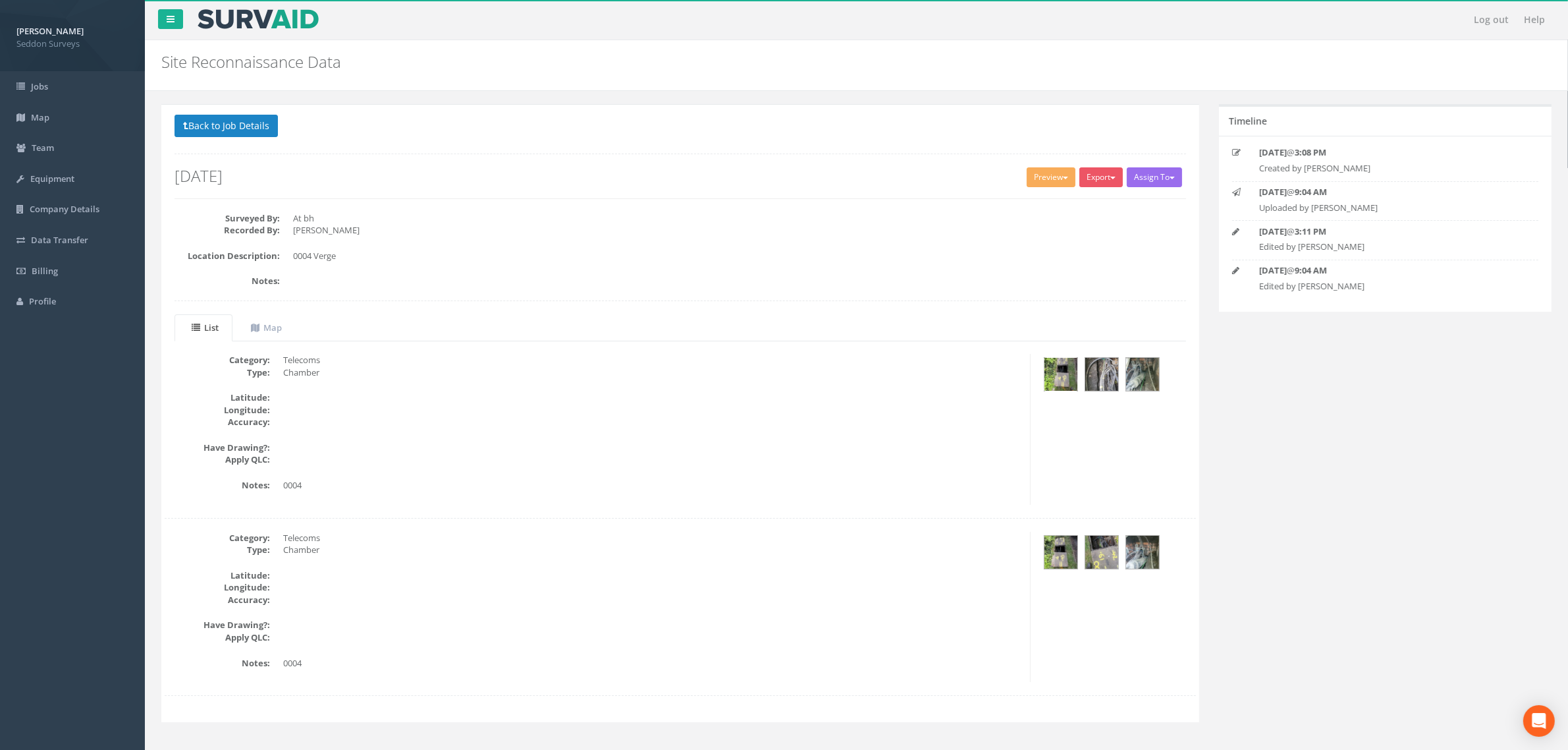
click at [1055, 374] on img at bounding box center [1060, 374] width 33 height 33
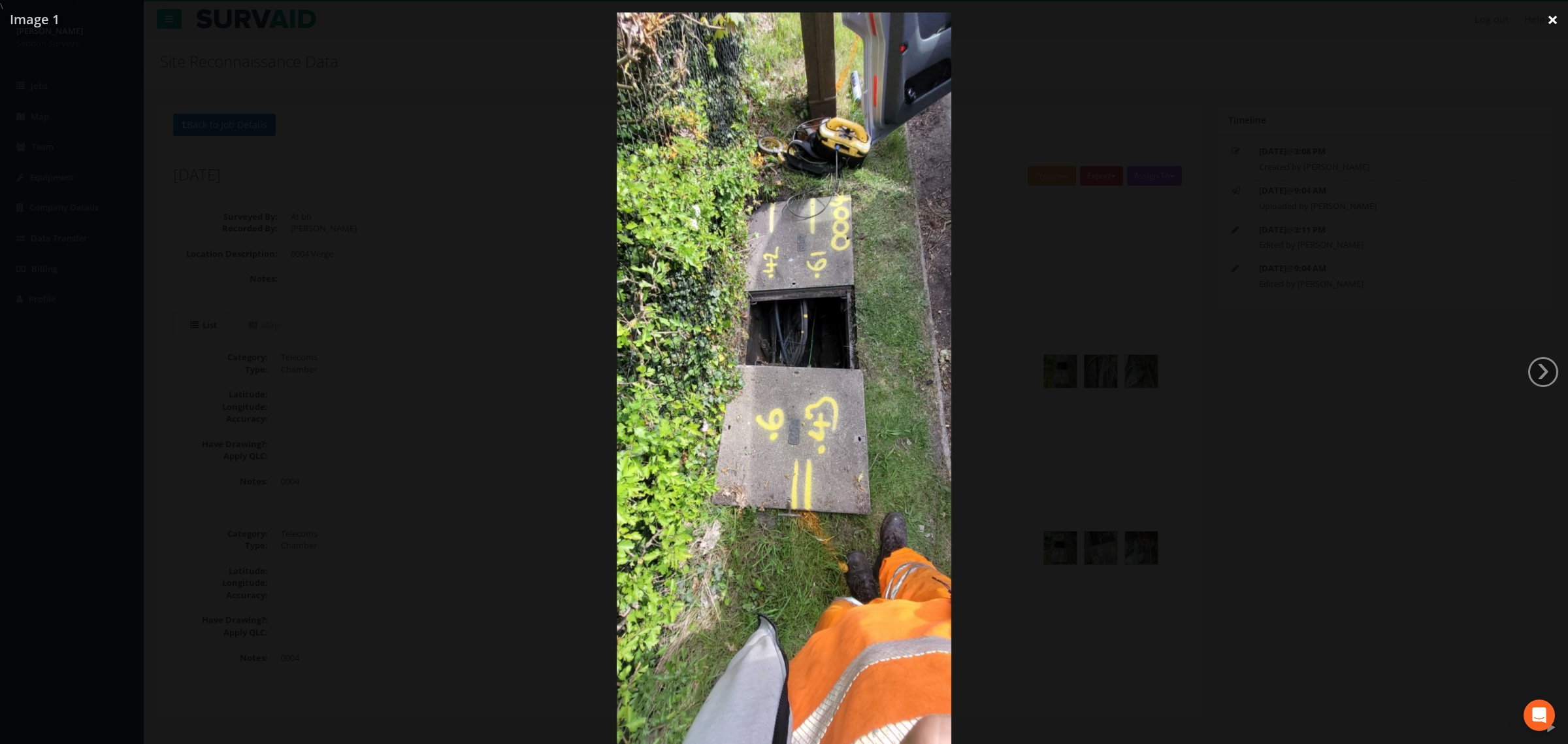
click at [1550, 24] on link "×" at bounding box center [1552, 19] width 31 height 39
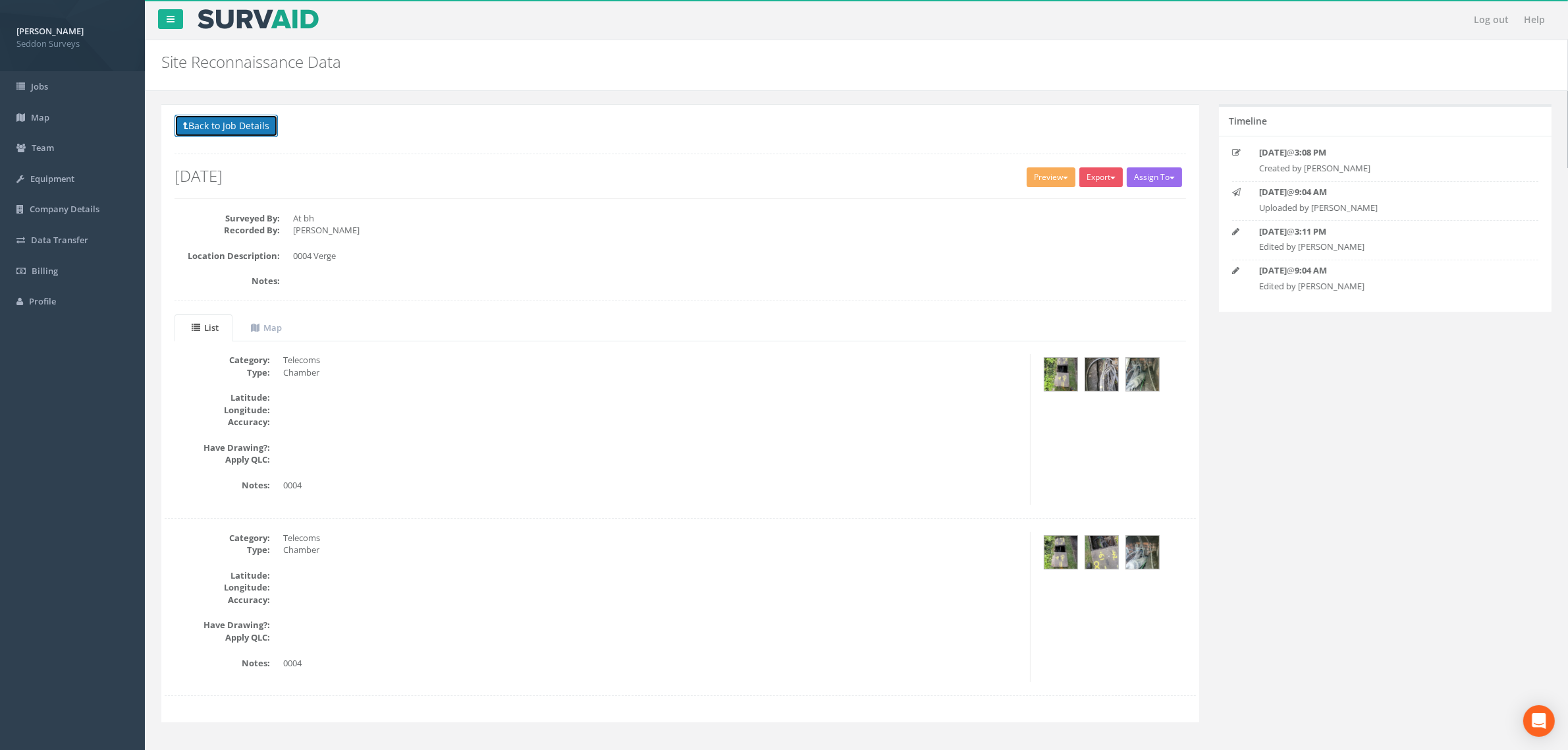
click at [254, 132] on button "Back to Job Details" at bounding box center [226, 125] width 103 height 22
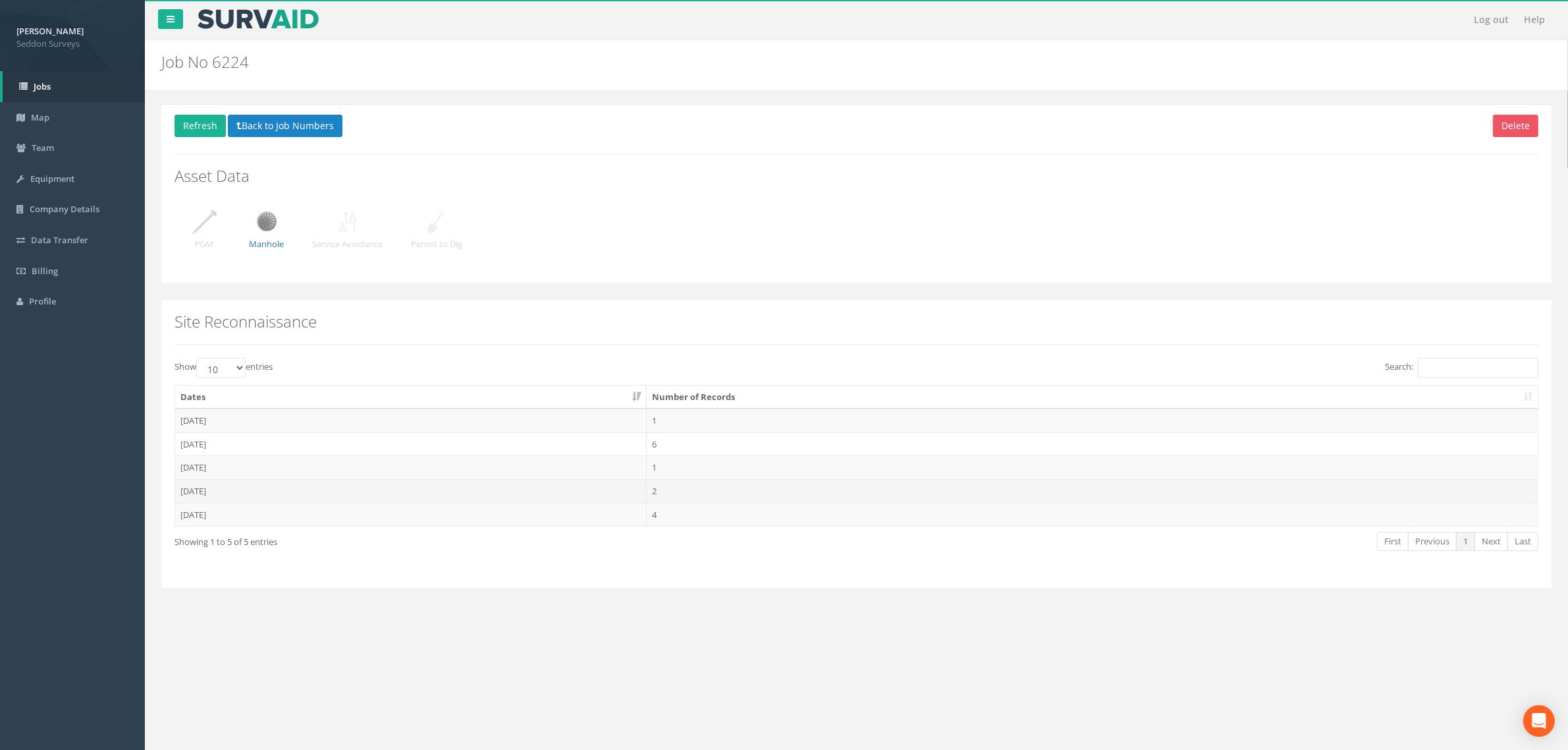
click at [212, 494] on td "[DATE]" at bounding box center [410, 491] width 471 height 24
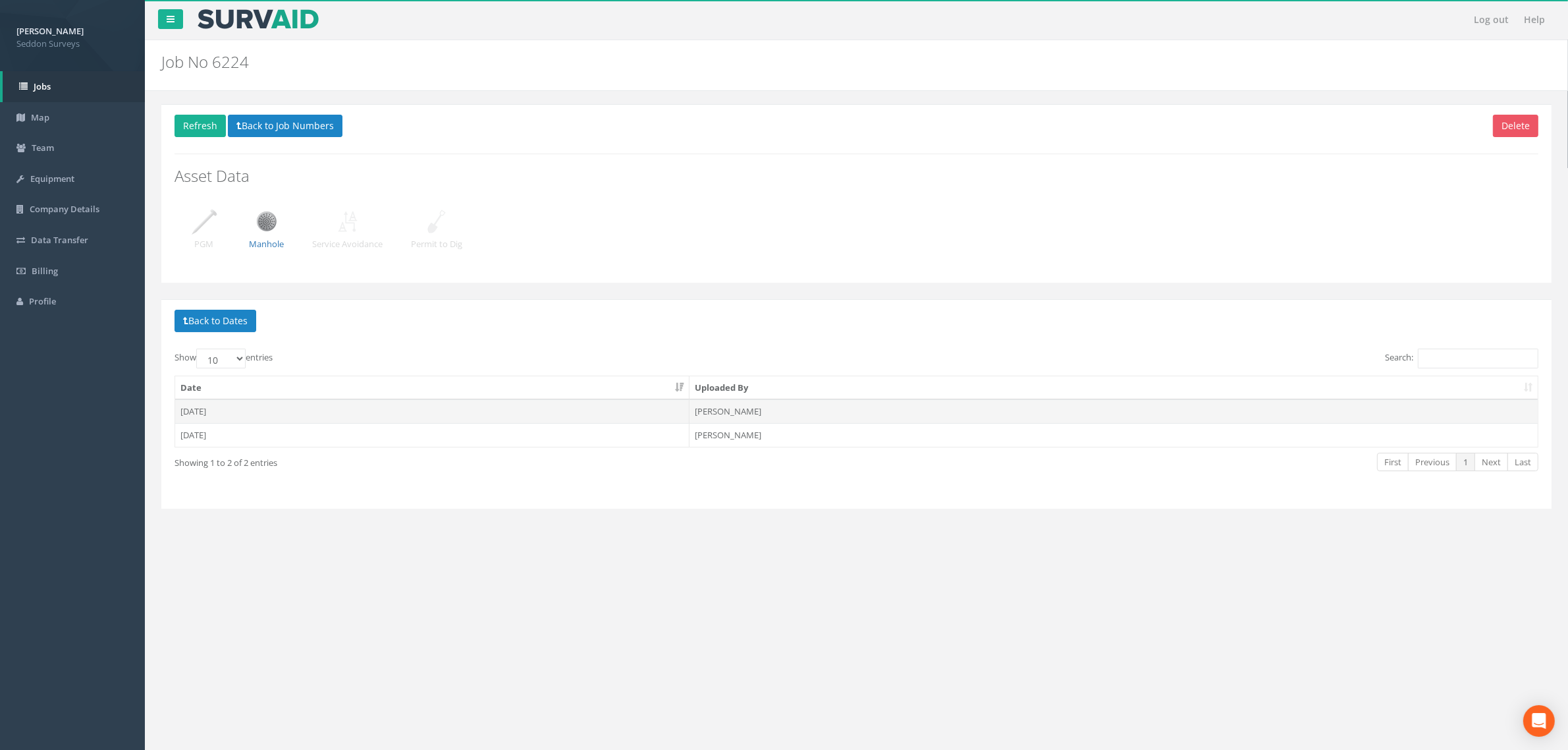
click at [201, 416] on td "[DATE]" at bounding box center [432, 411] width 514 height 24
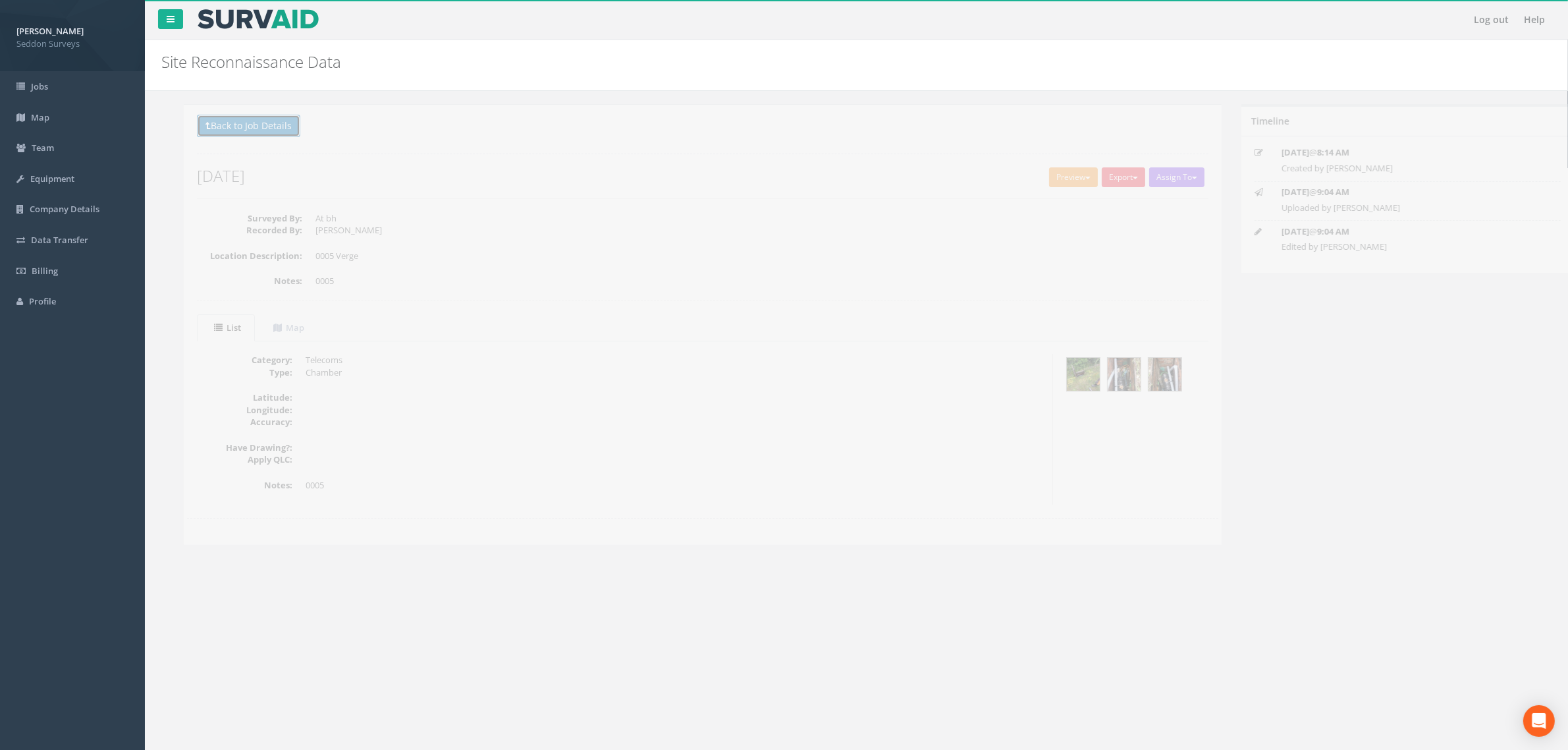
click at [208, 134] on button "Back to Job Details" at bounding box center [226, 125] width 103 height 22
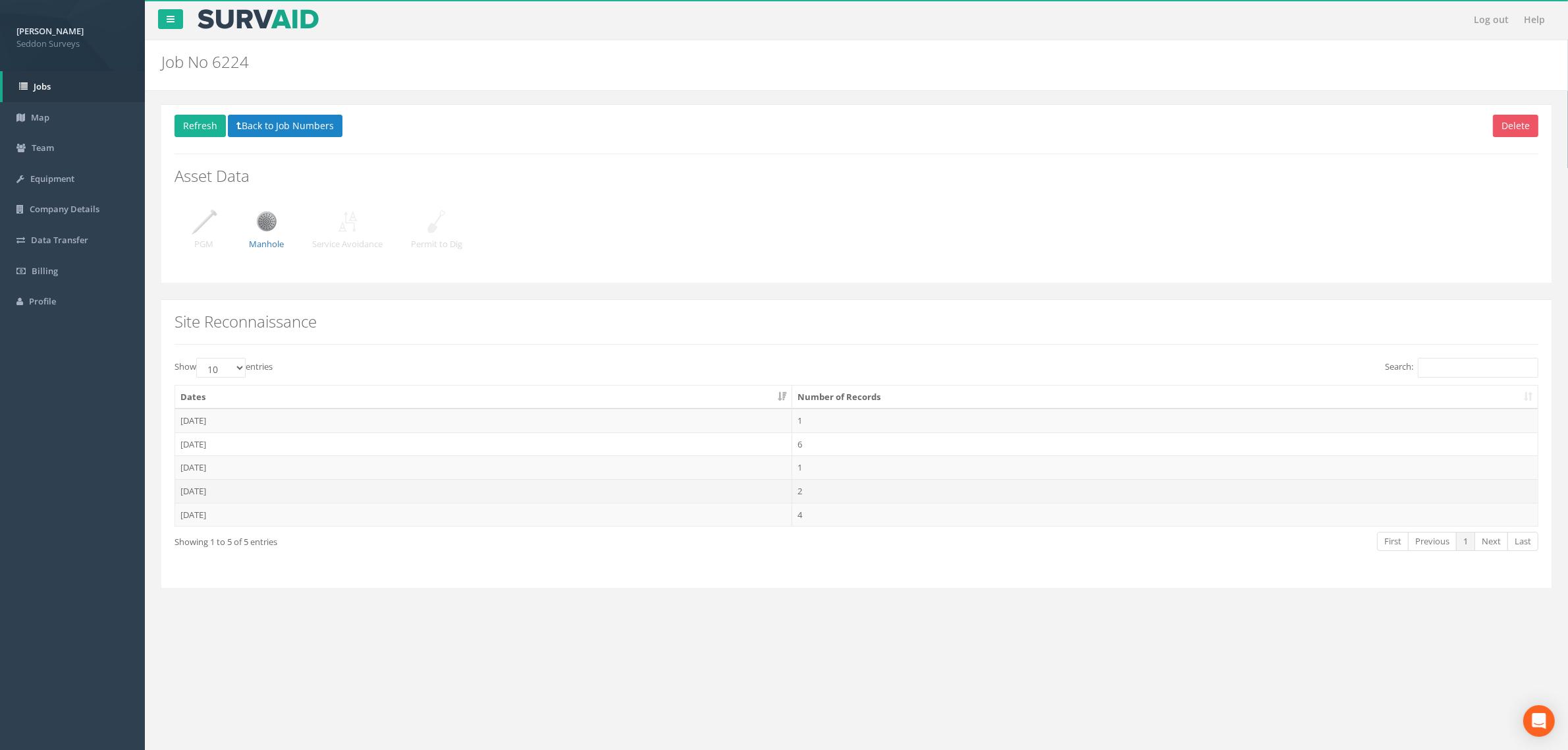
click at [206, 488] on td "[DATE]" at bounding box center [483, 491] width 617 height 24
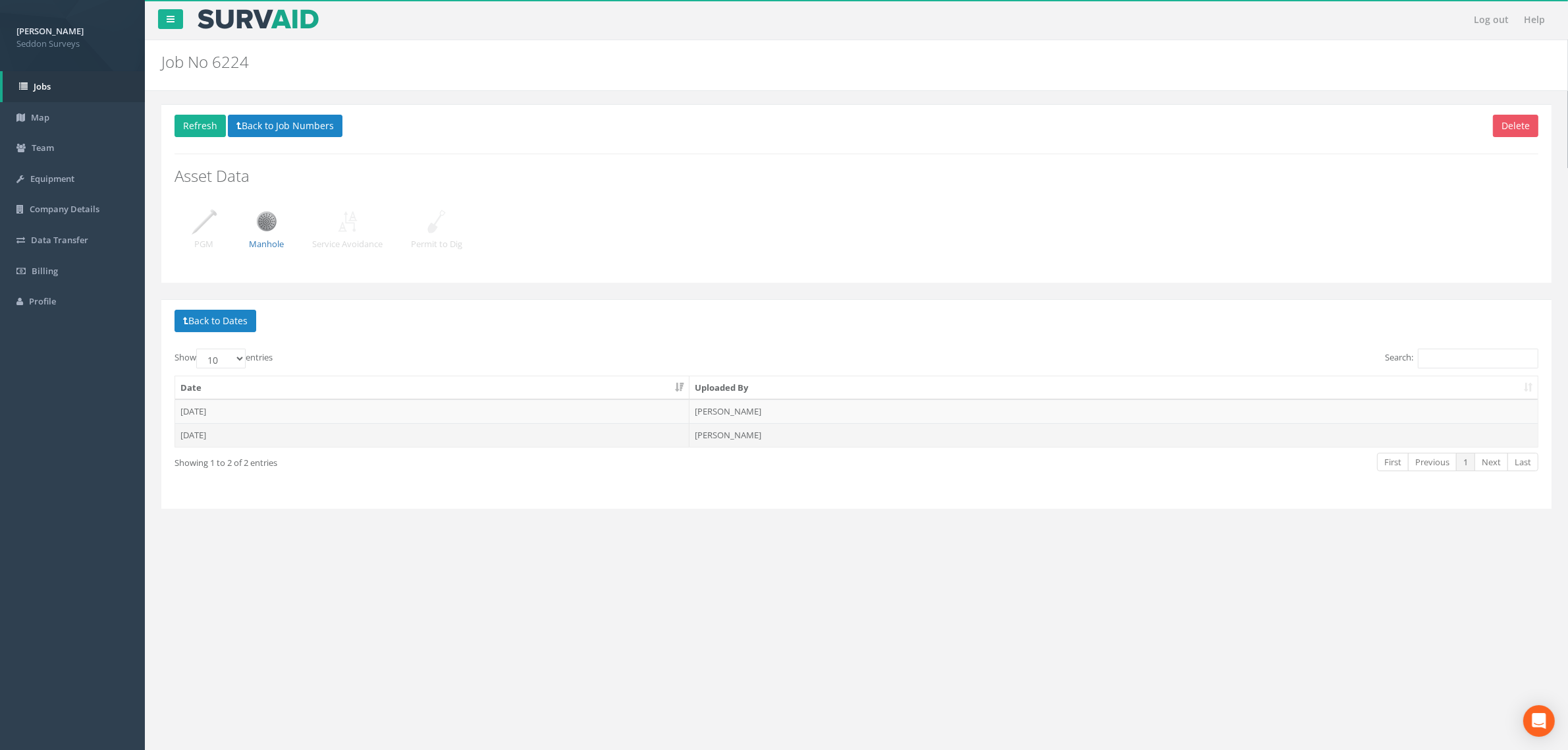
click at [212, 440] on td "[DATE]" at bounding box center [432, 435] width 514 height 24
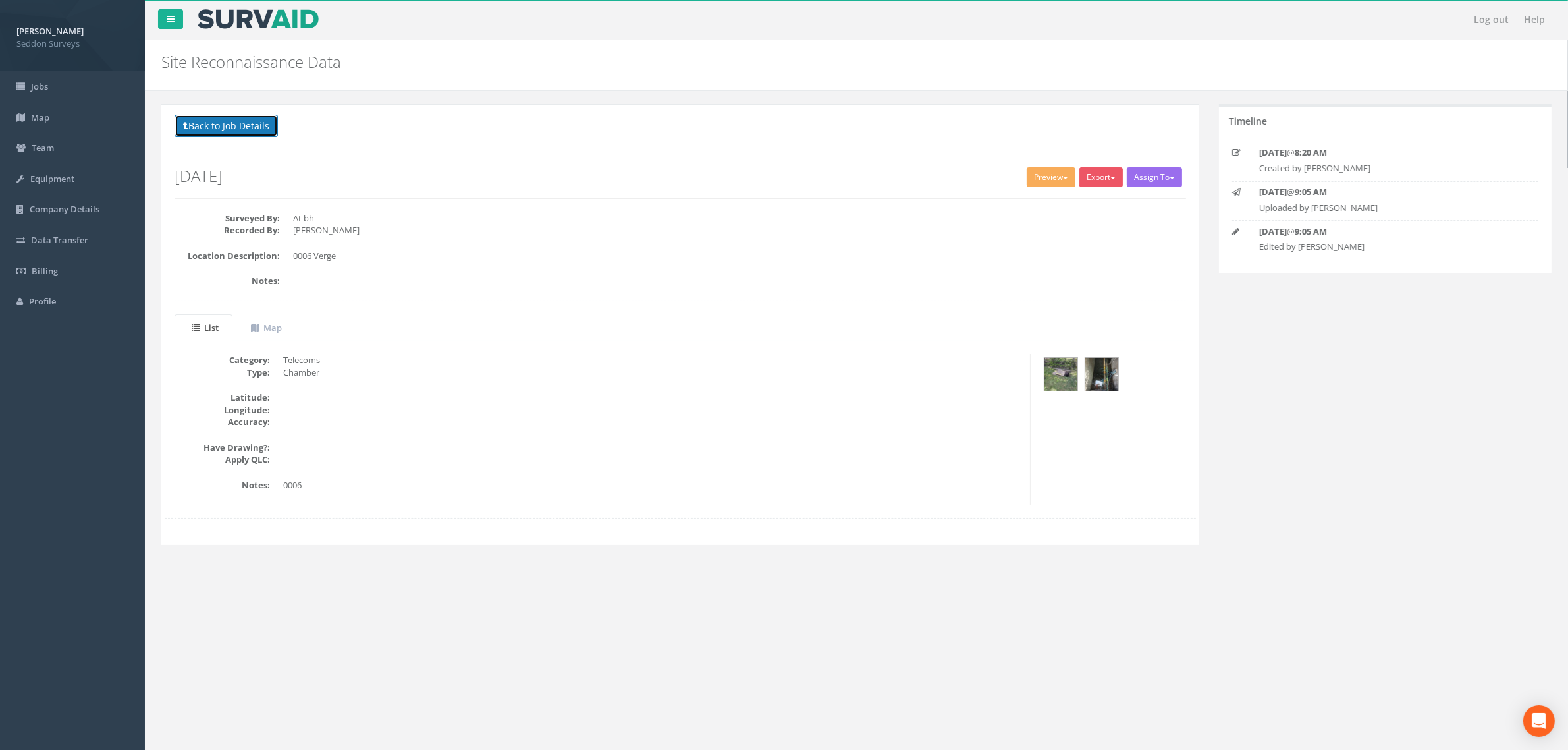
click at [216, 130] on button "Back to Job Details" at bounding box center [226, 125] width 103 height 22
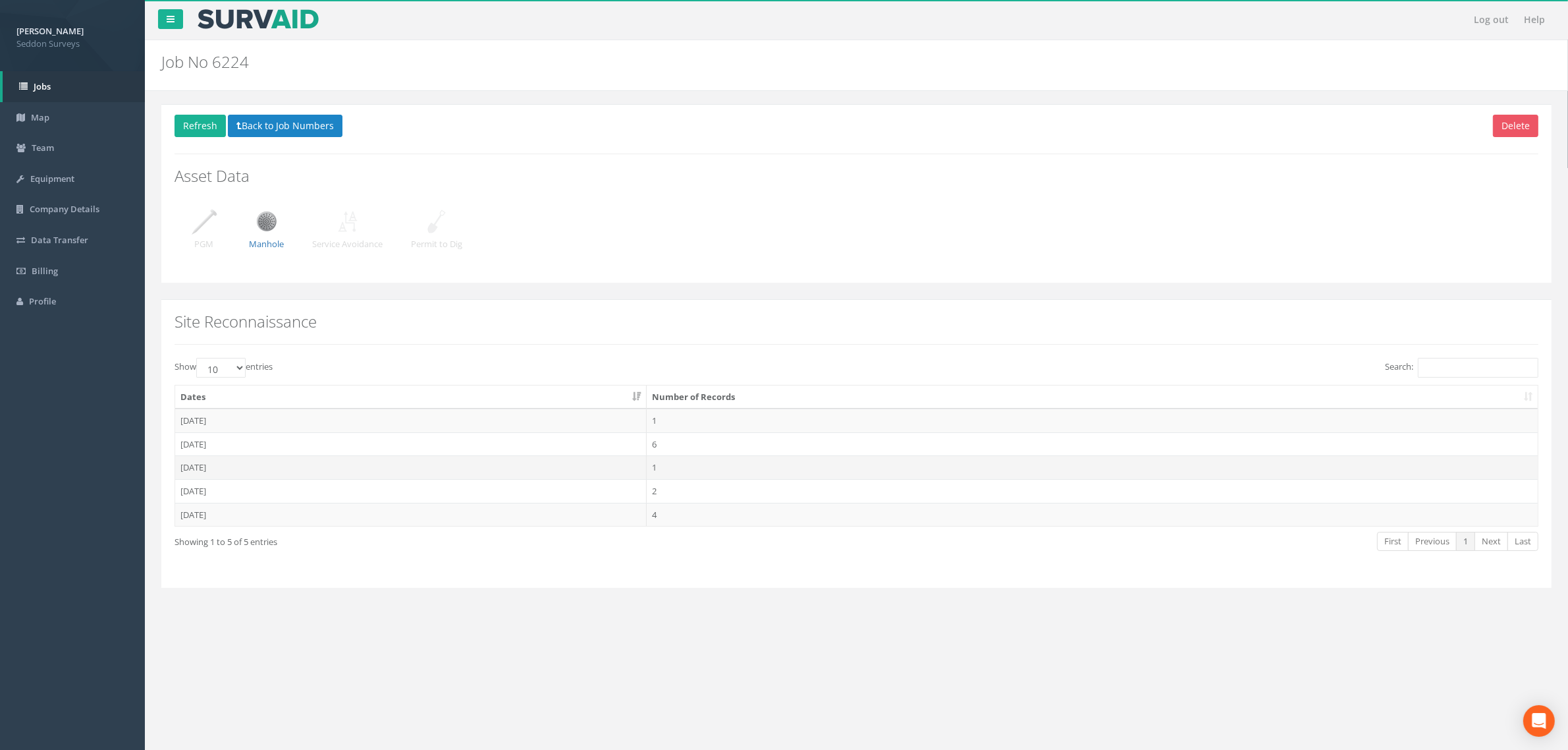
click at [216, 475] on td "[DATE]" at bounding box center [410, 467] width 471 height 24
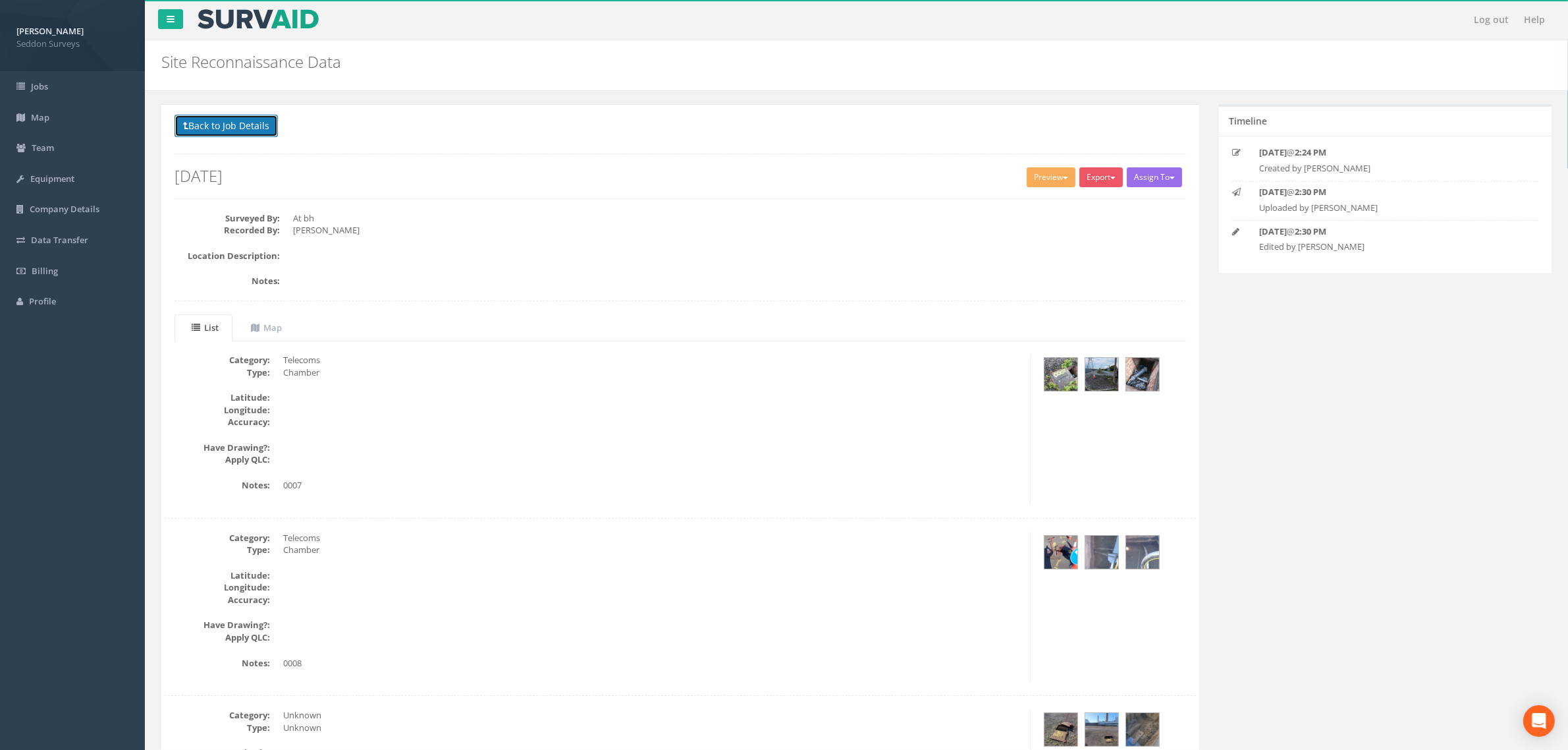
click at [234, 137] on button "Back to Job Details" at bounding box center [226, 125] width 103 height 22
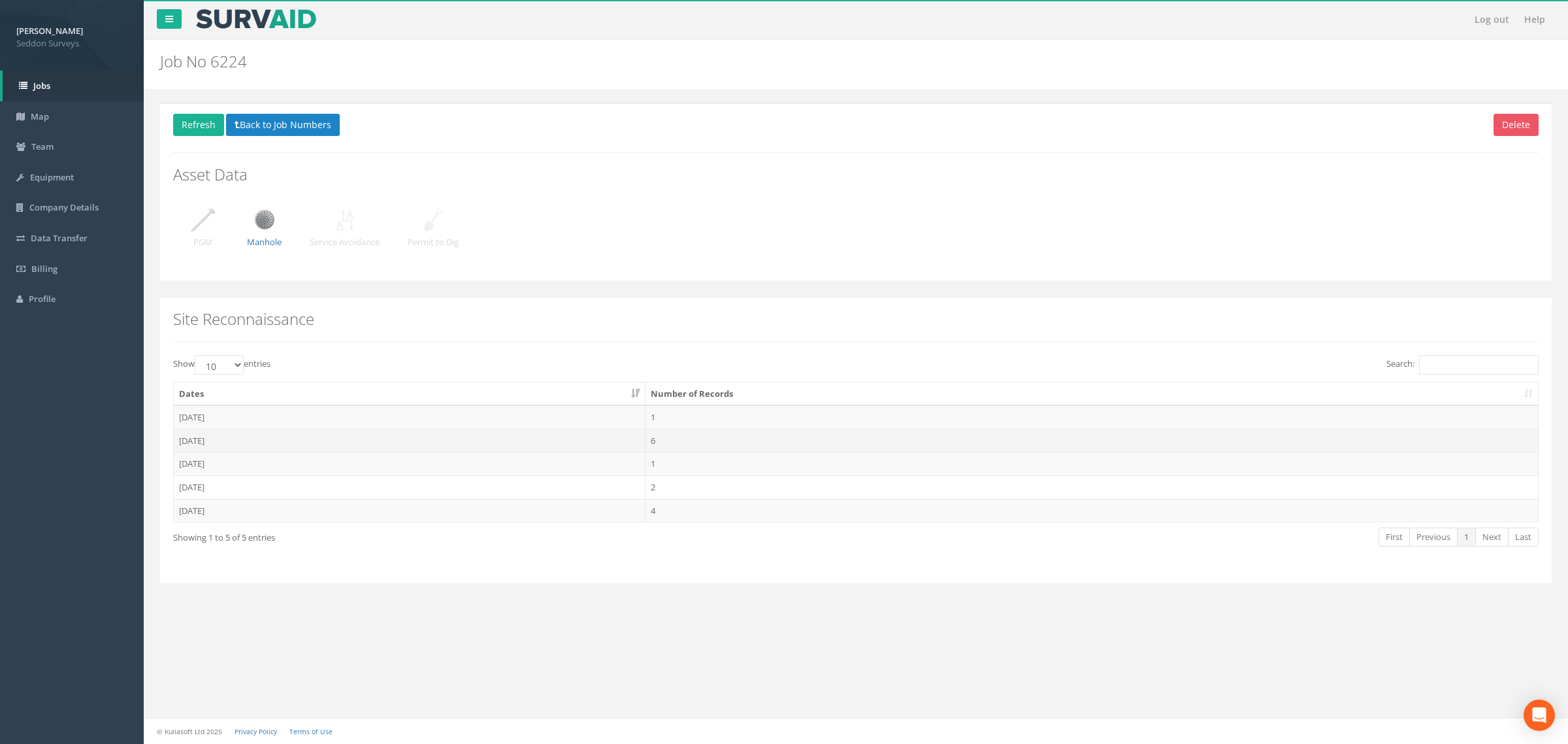
click at [206, 445] on td "[DATE]" at bounding box center [410, 440] width 472 height 24
click at [224, 408] on td "[DATE]" at bounding box center [431, 408] width 515 height 24
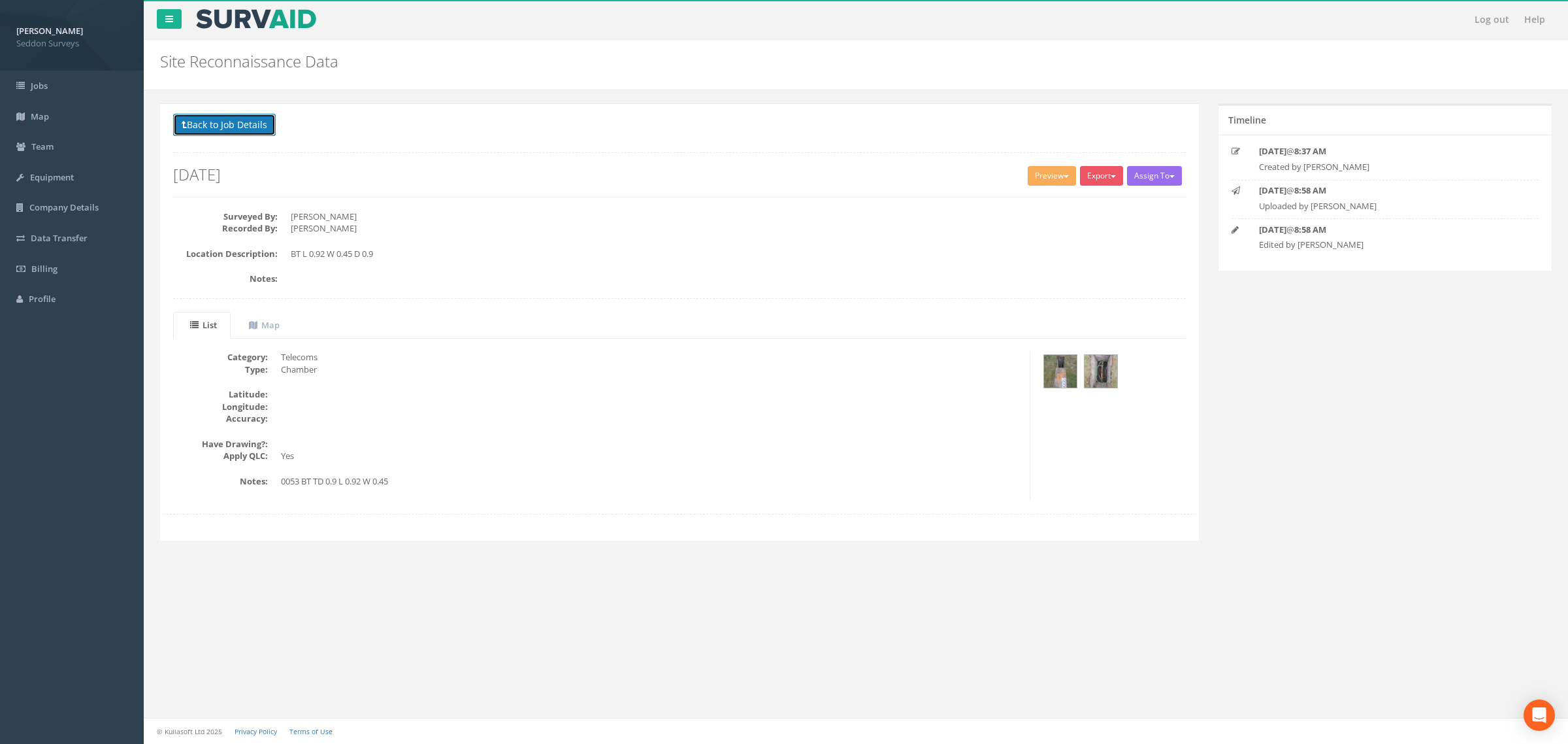
click at [214, 122] on button "Back to Job Details" at bounding box center [224, 124] width 102 height 22
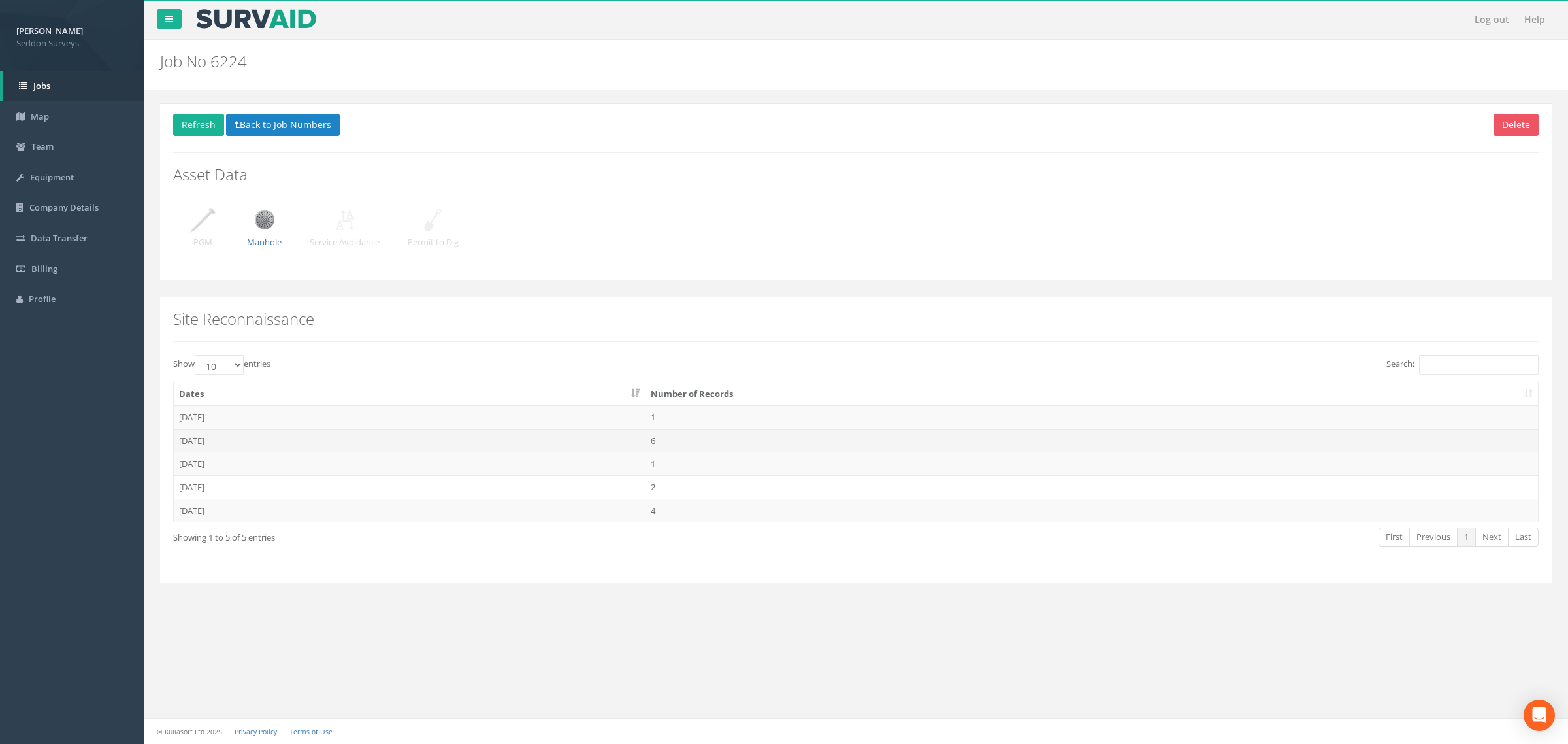
click at [199, 443] on td "[DATE]" at bounding box center [410, 440] width 472 height 24
click at [201, 432] on td "[DATE]" at bounding box center [431, 432] width 515 height 24
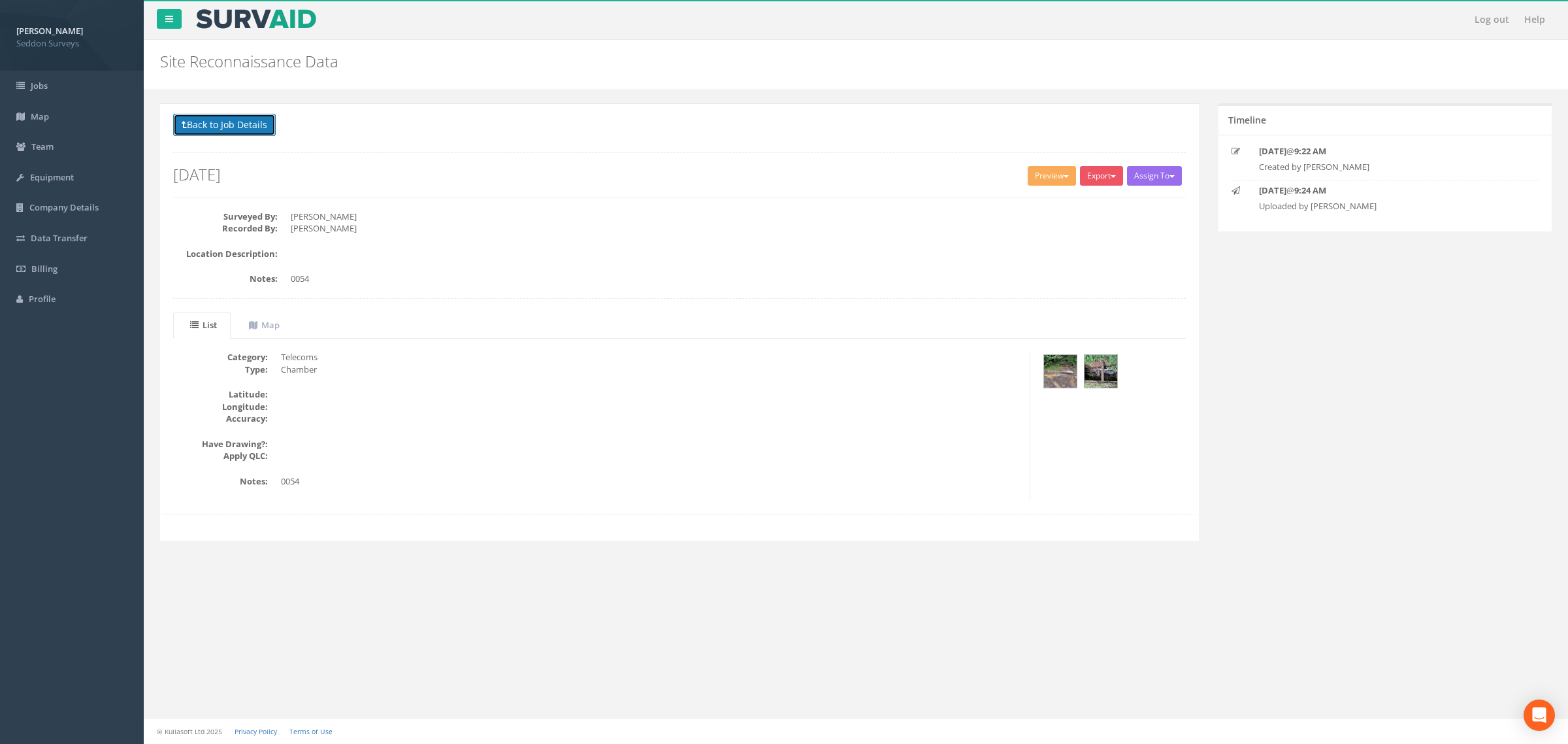
click at [206, 128] on button "Back to Job Details" at bounding box center [224, 124] width 102 height 22
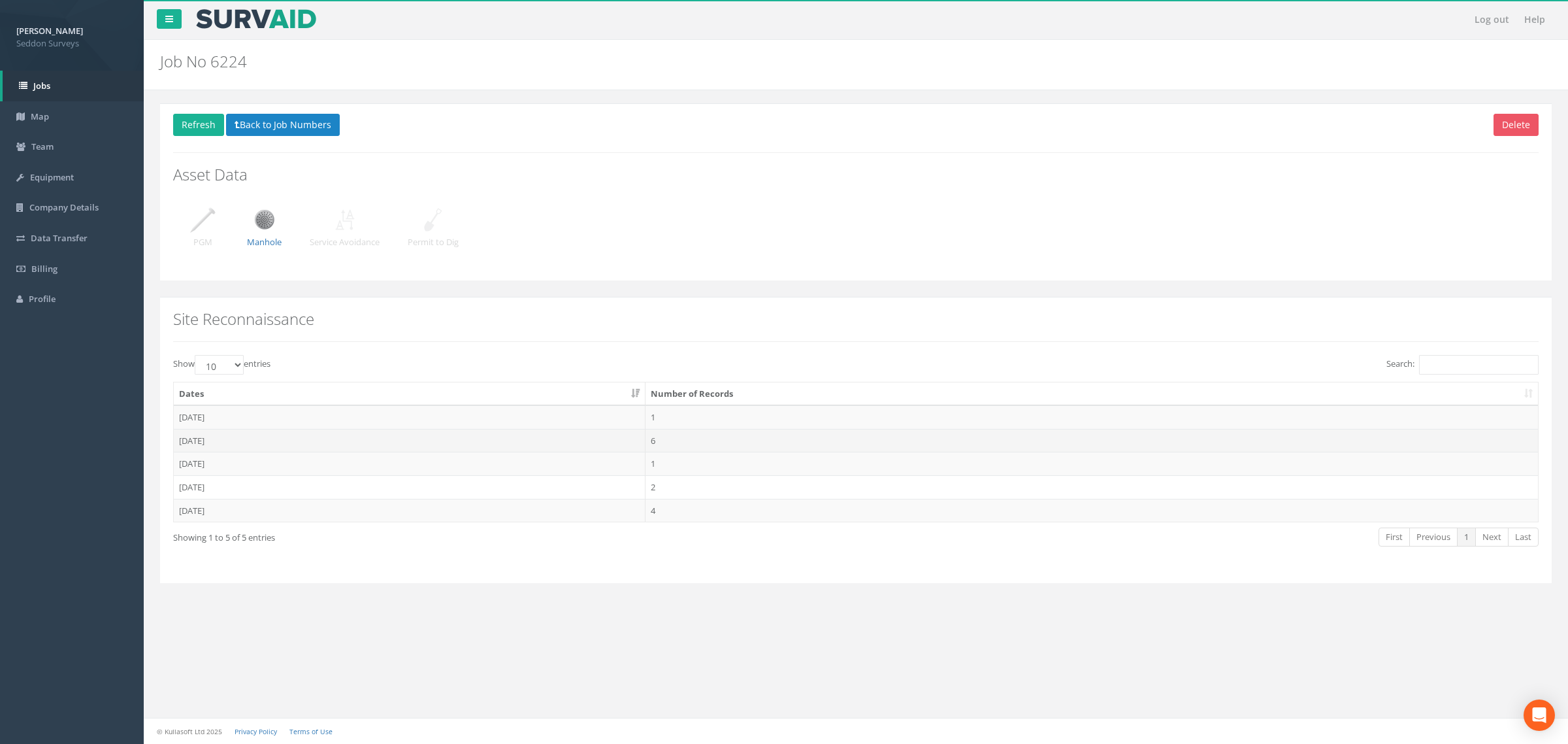
click at [203, 438] on td "[DATE]" at bounding box center [410, 440] width 472 height 24
click at [210, 454] on td "[DATE]" at bounding box center [431, 455] width 515 height 24
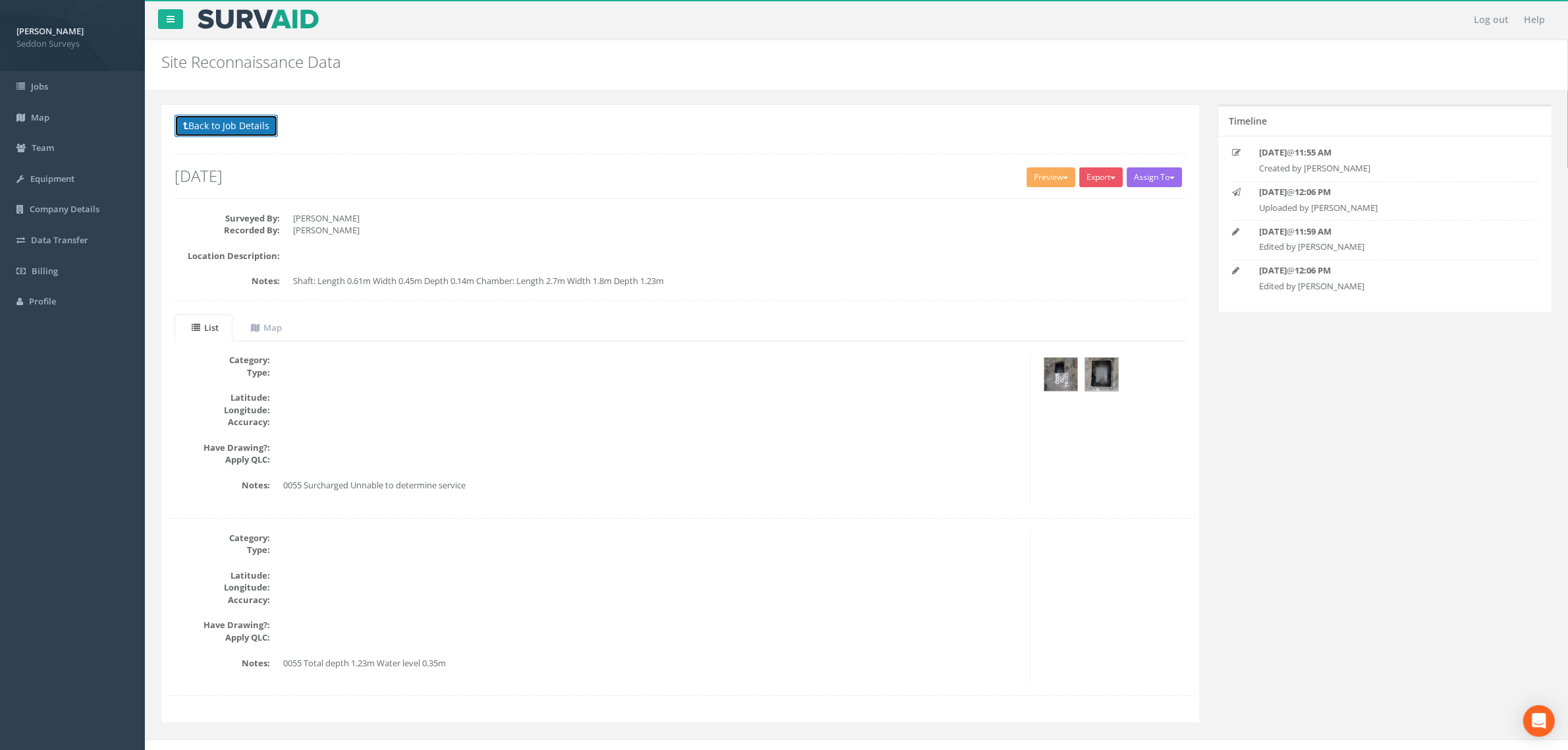
click at [204, 122] on button "Back to Job Details" at bounding box center [226, 125] width 103 height 22
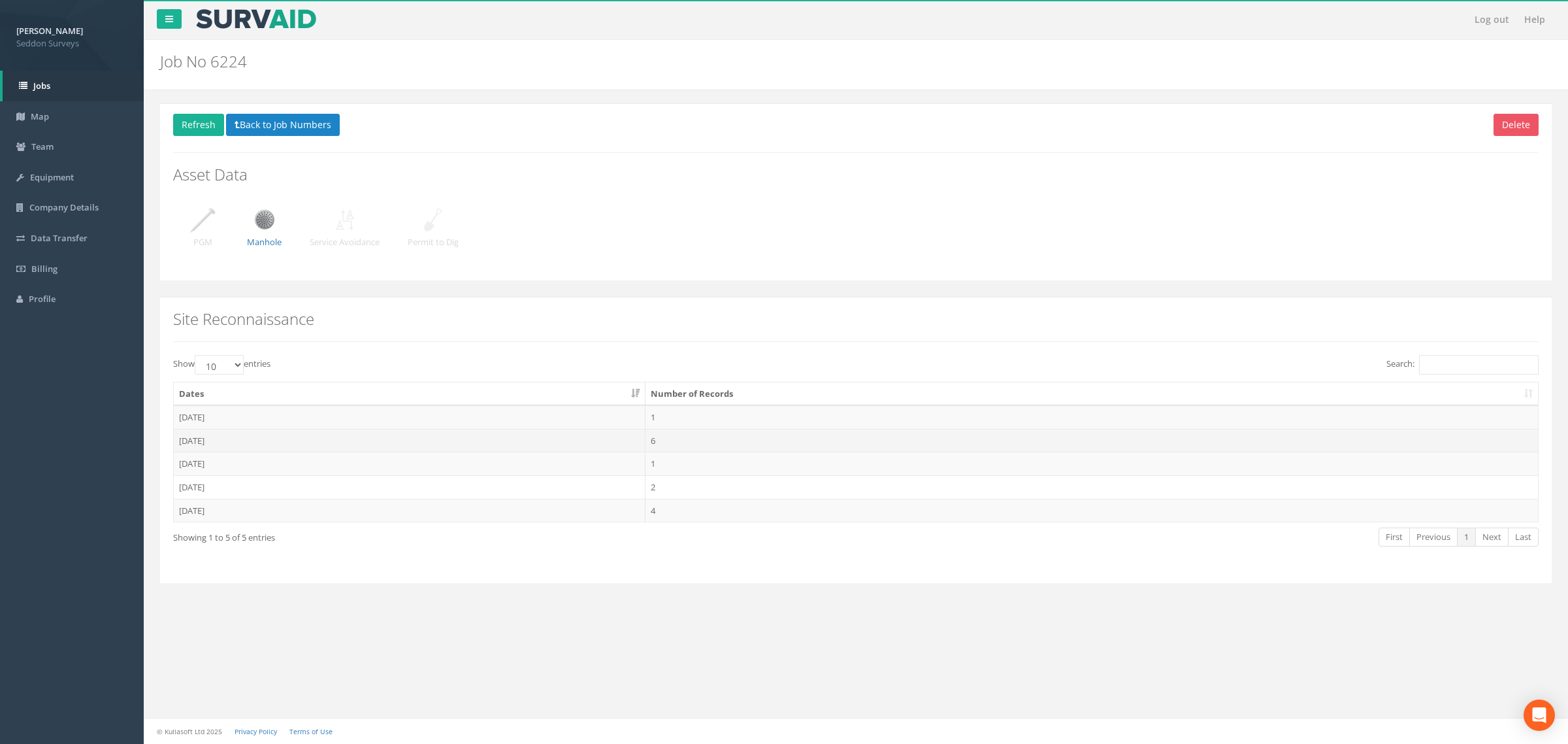
click at [205, 448] on td "[DATE]" at bounding box center [410, 440] width 472 height 24
click at [209, 482] on td "[DATE]" at bounding box center [431, 478] width 515 height 24
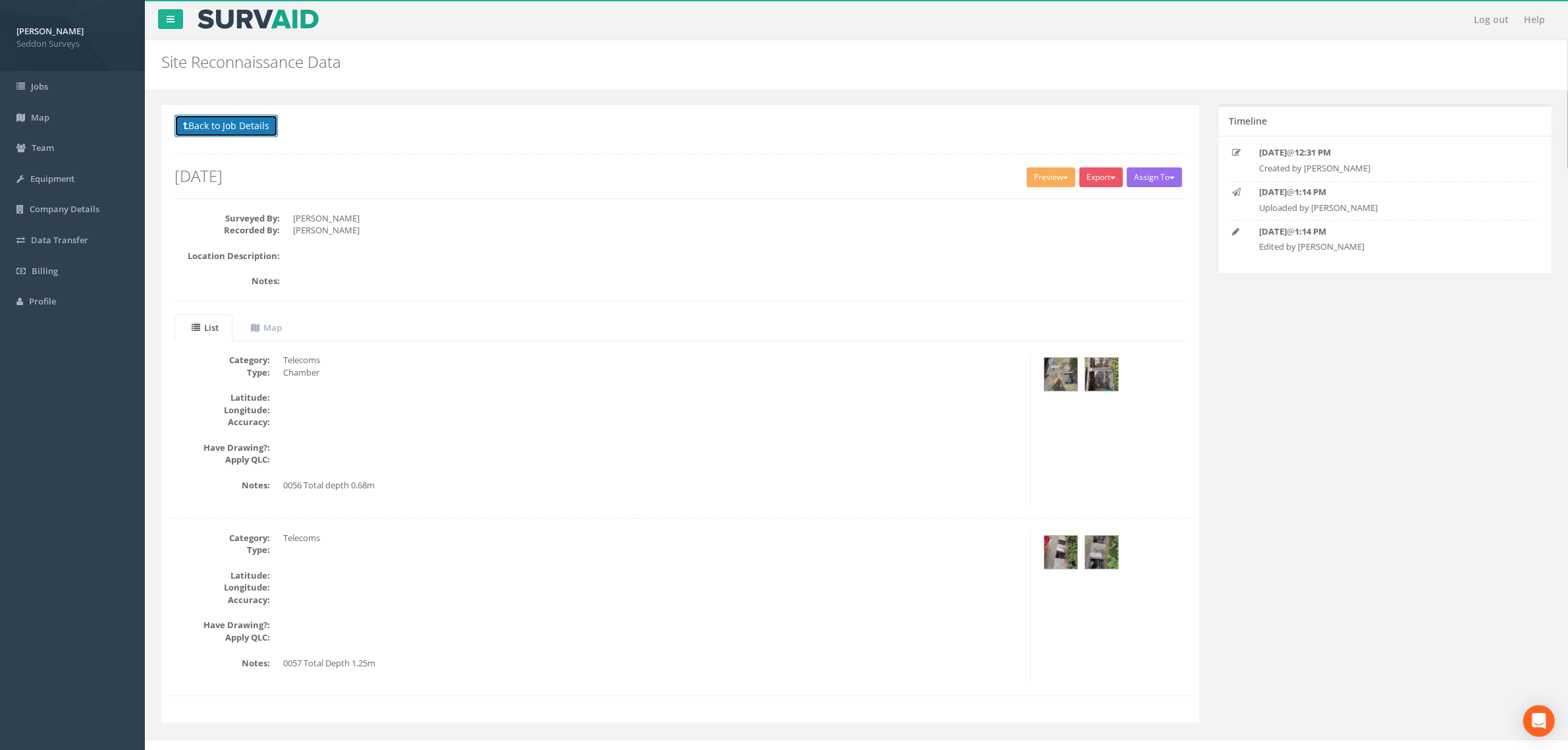
click at [218, 135] on button "Back to Job Details" at bounding box center [226, 125] width 103 height 22
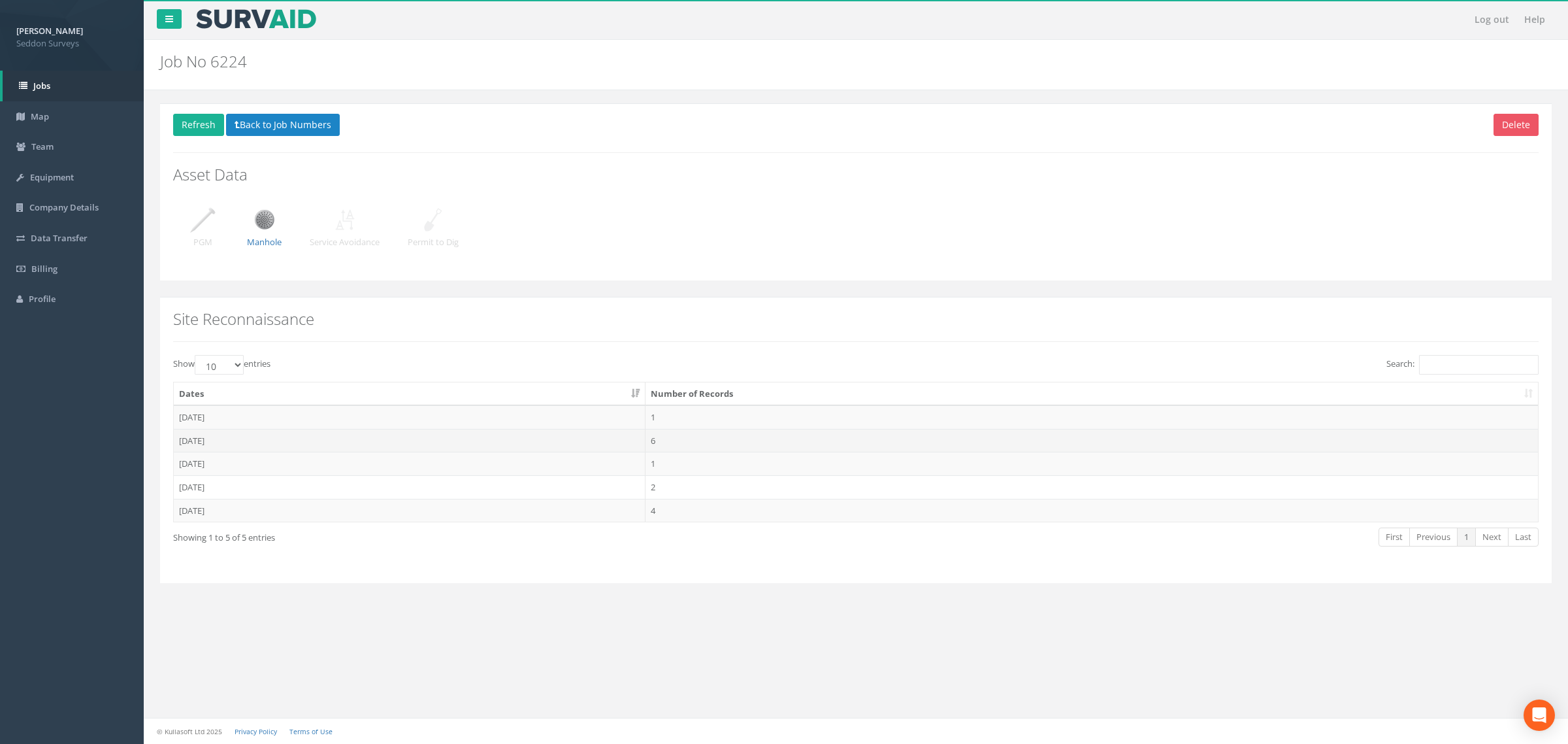
click at [204, 446] on td "[DATE]" at bounding box center [410, 440] width 472 height 24
click at [203, 500] on td "[DATE]" at bounding box center [431, 501] width 515 height 24
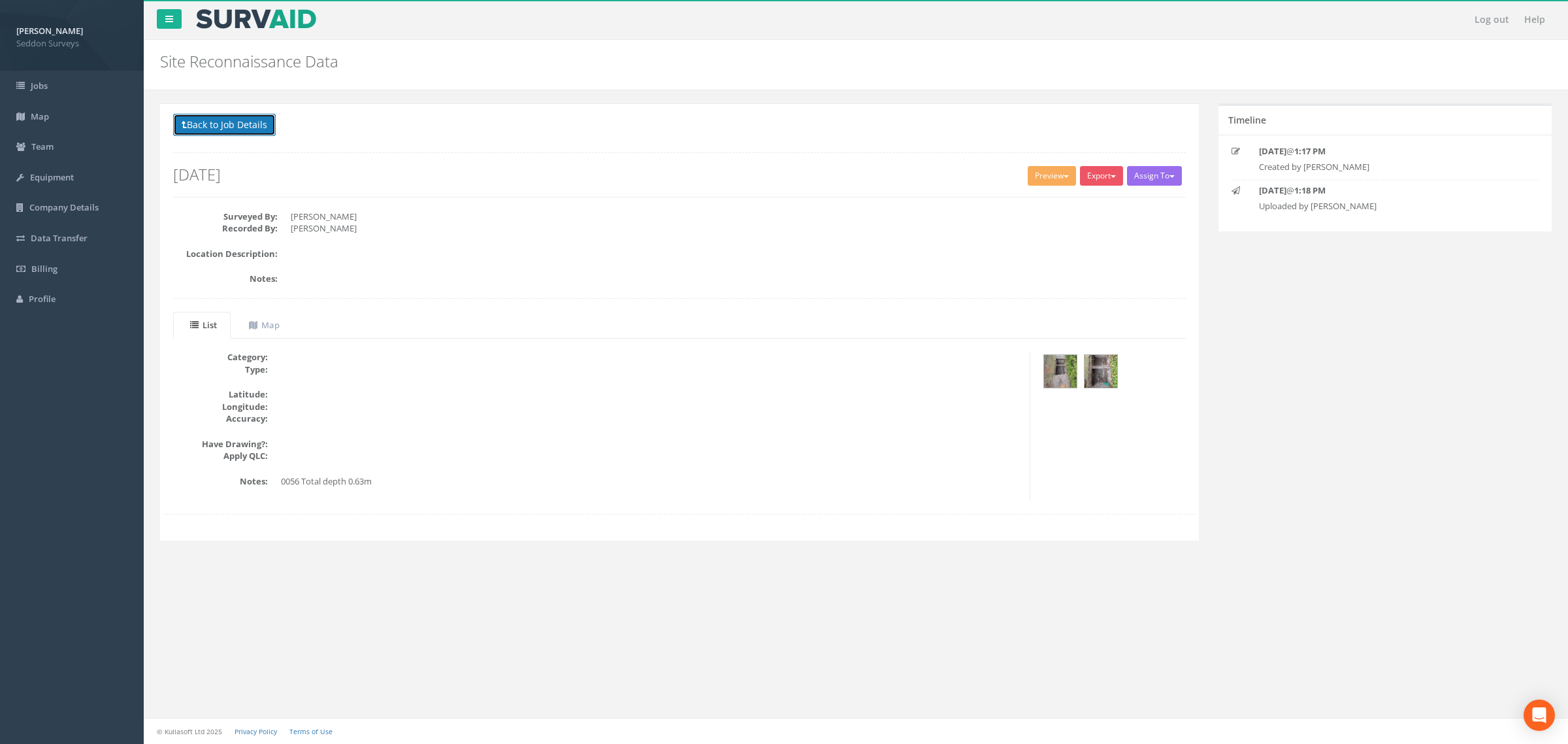
click at [230, 132] on button "Back to Job Details" at bounding box center [224, 124] width 102 height 22
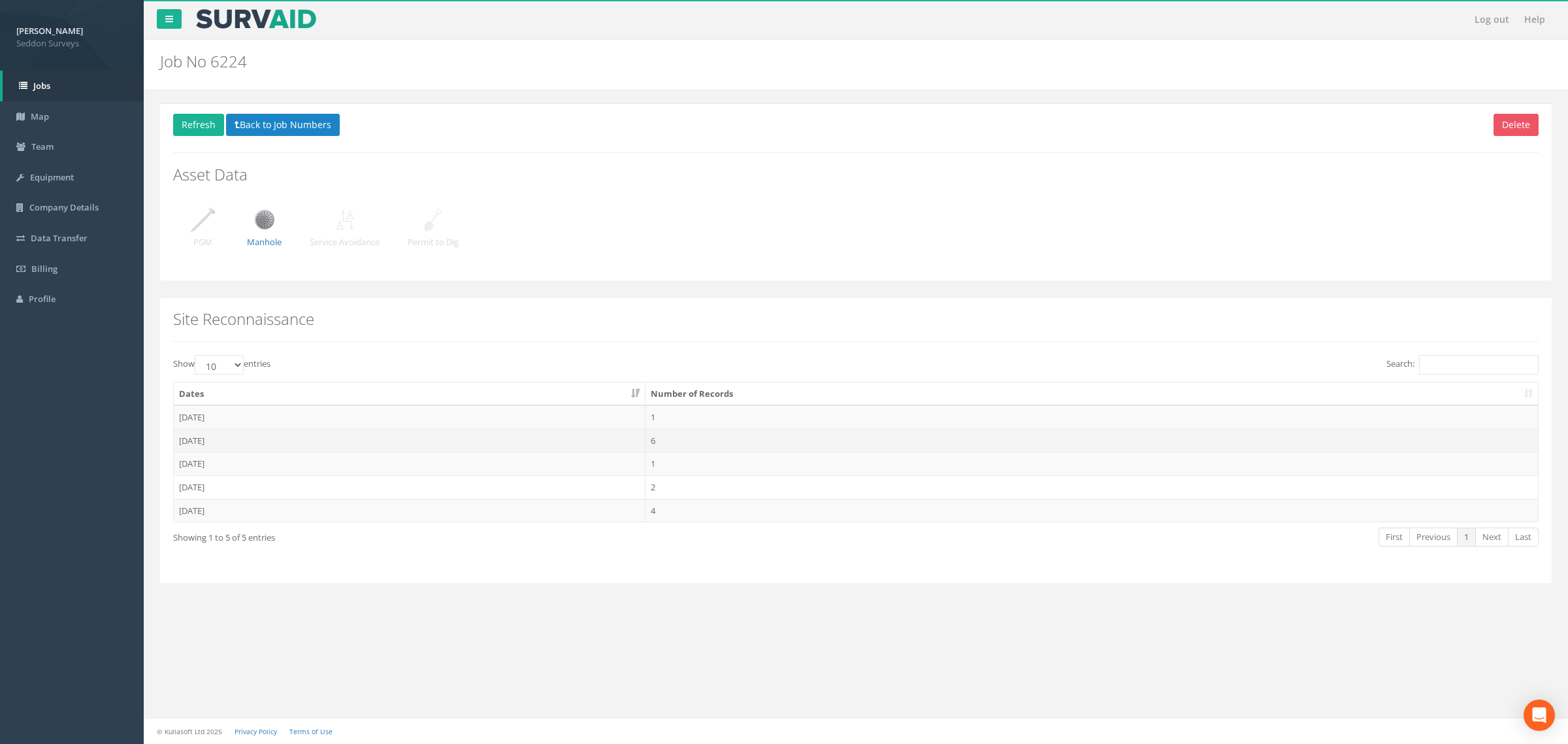
click at [204, 443] on td "[DATE]" at bounding box center [410, 440] width 472 height 24
click at [207, 526] on td "[DATE]" at bounding box center [431, 524] width 515 height 24
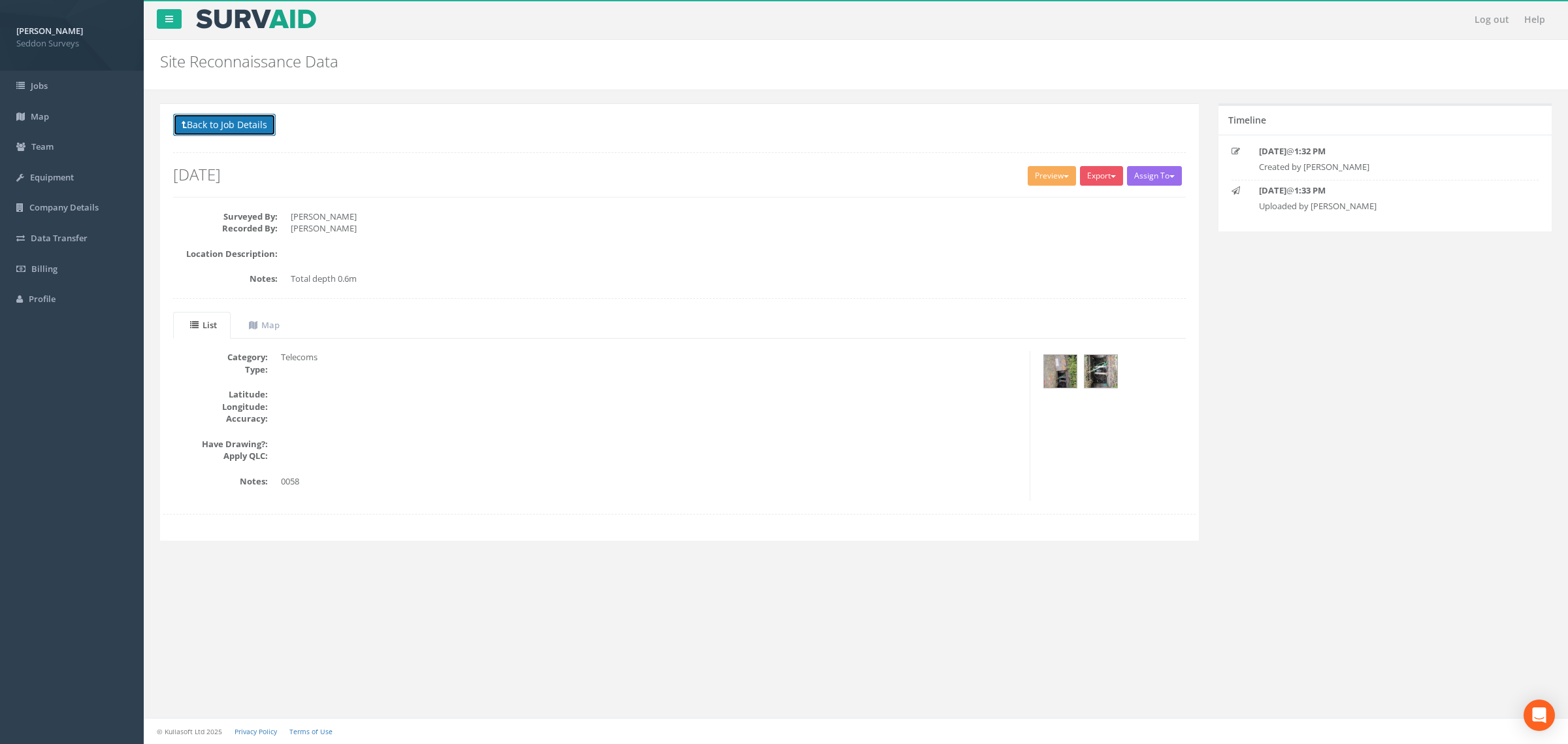
click at [206, 131] on button "Back to Job Details" at bounding box center [224, 124] width 102 height 22
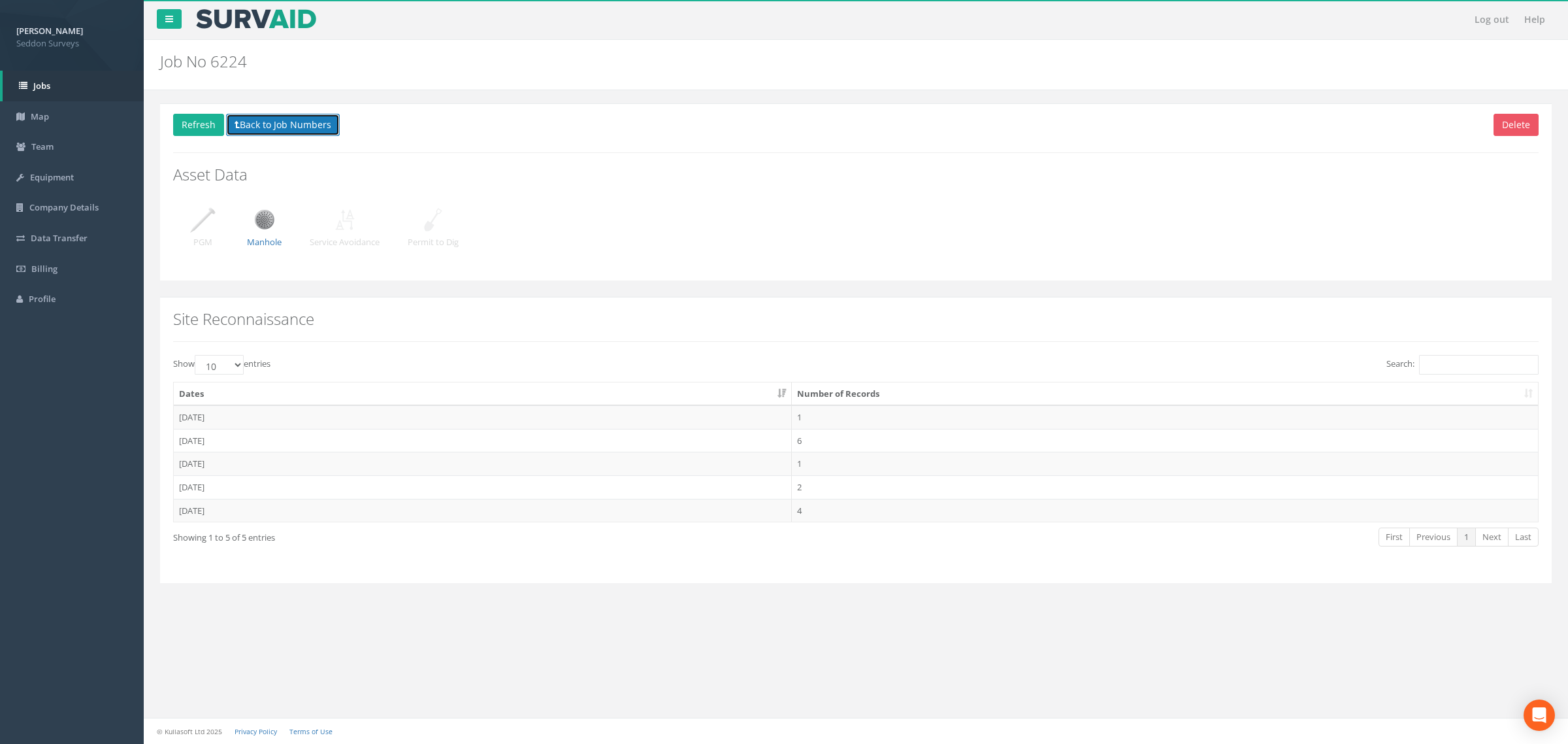
click at [248, 114] on button "Back to Job Numbers" at bounding box center [282, 124] width 113 height 22
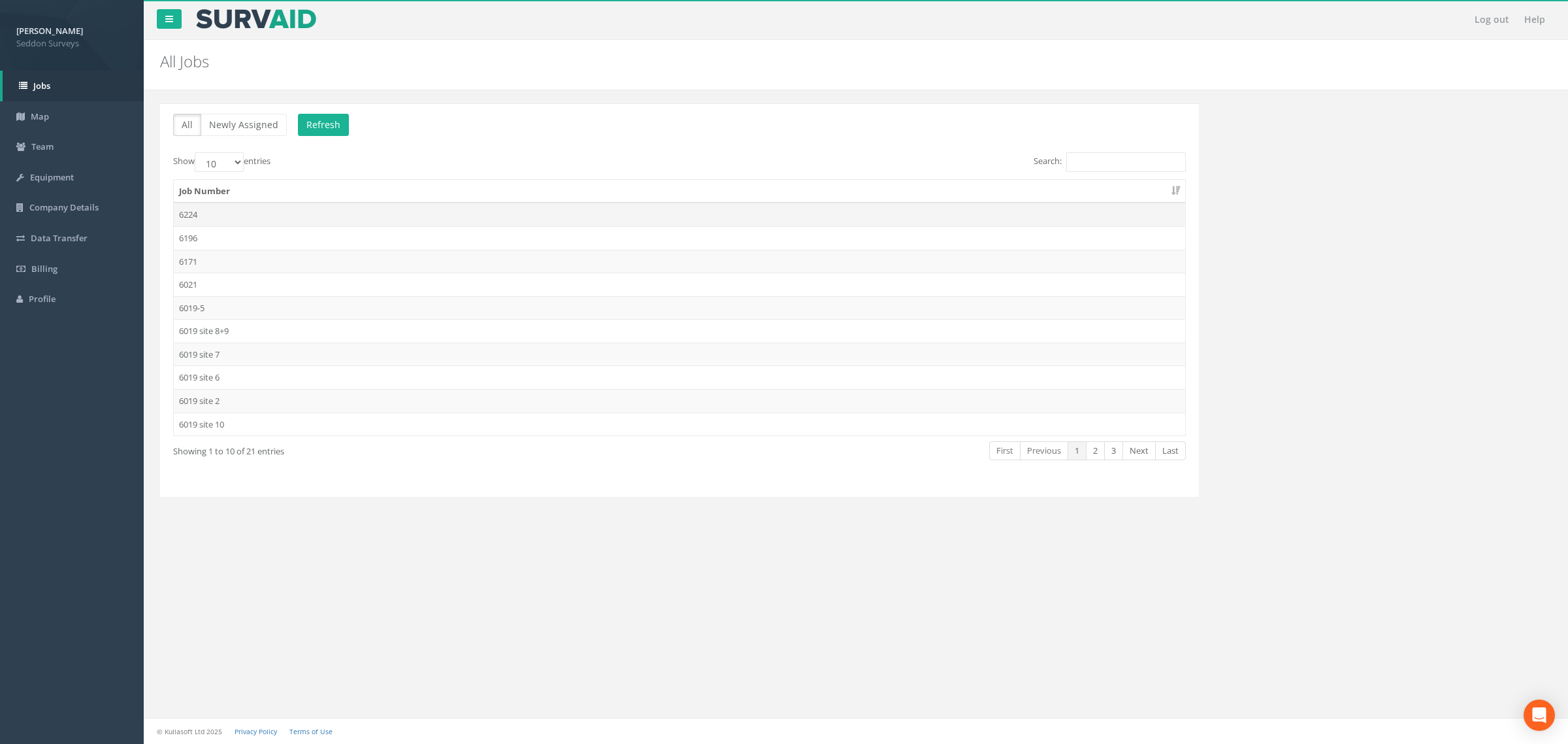
click at [185, 213] on td "6224" at bounding box center [679, 214] width 1011 height 24
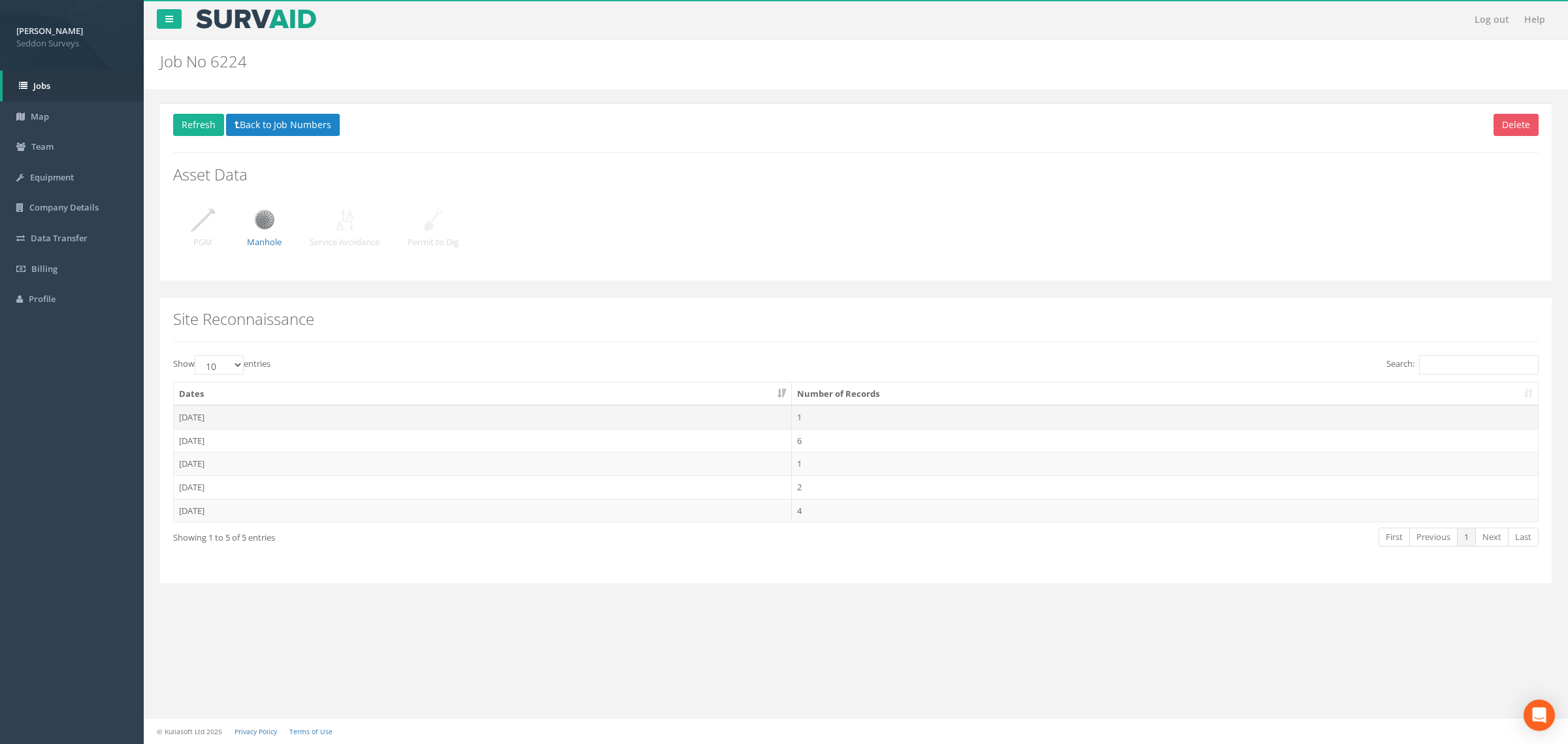
click at [205, 422] on td "[DATE]" at bounding box center [483, 417] width 618 height 24
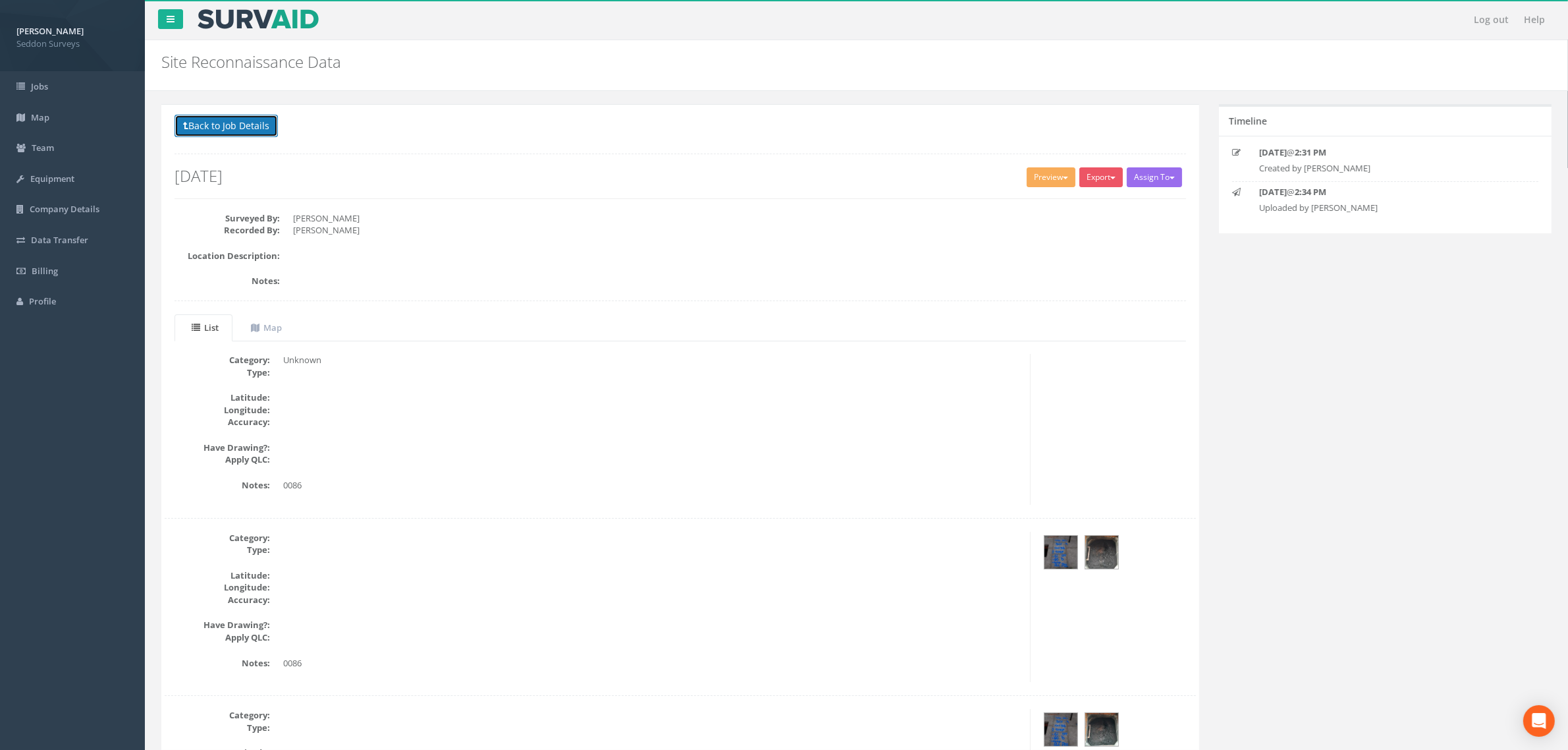
click at [226, 133] on button "Back to Job Details" at bounding box center [226, 125] width 103 height 22
